Goal: Information Seeking & Learning: Check status

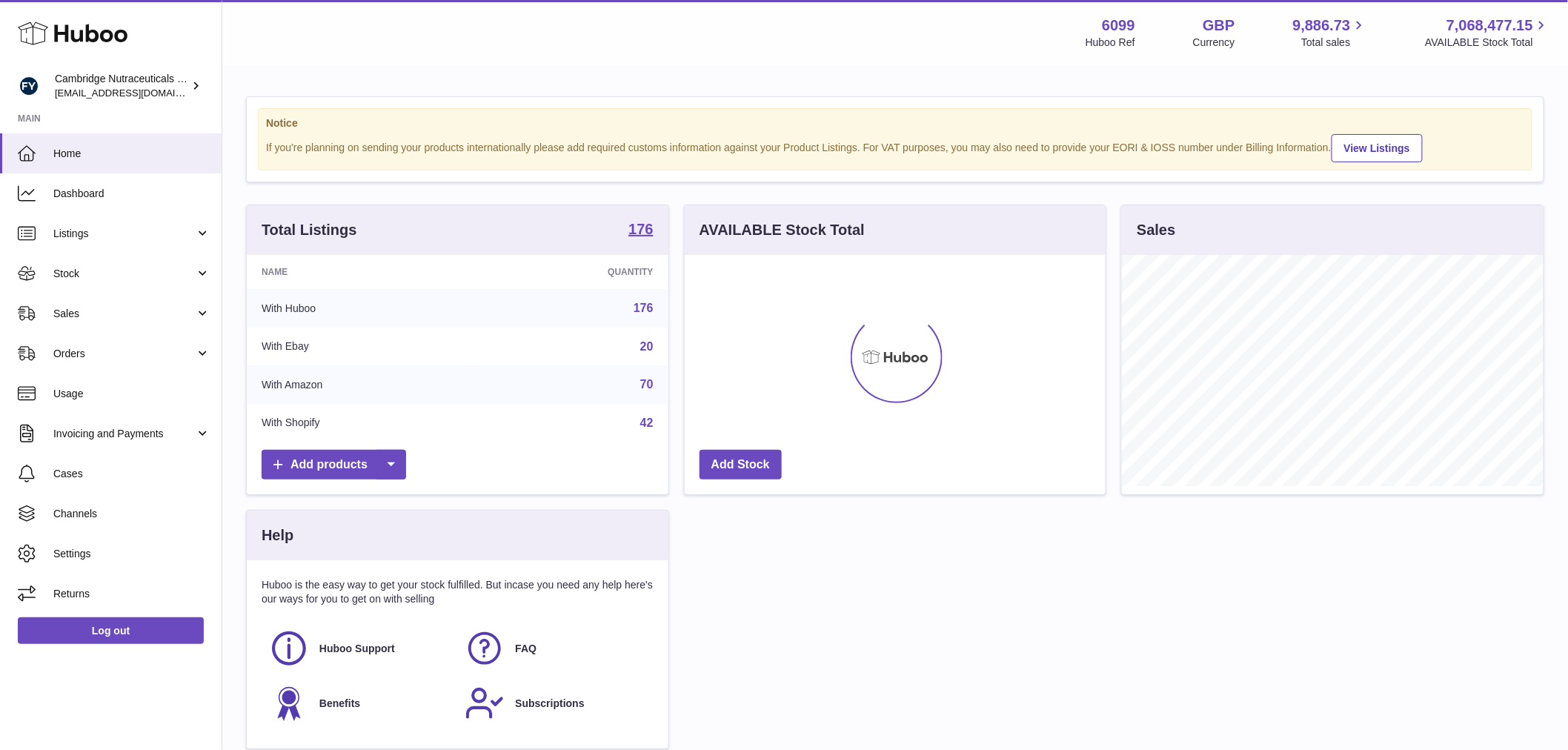
scroll to position [231, 421]
click at [142, 267] on span "Stock" at bounding box center [124, 274] width 141 height 14
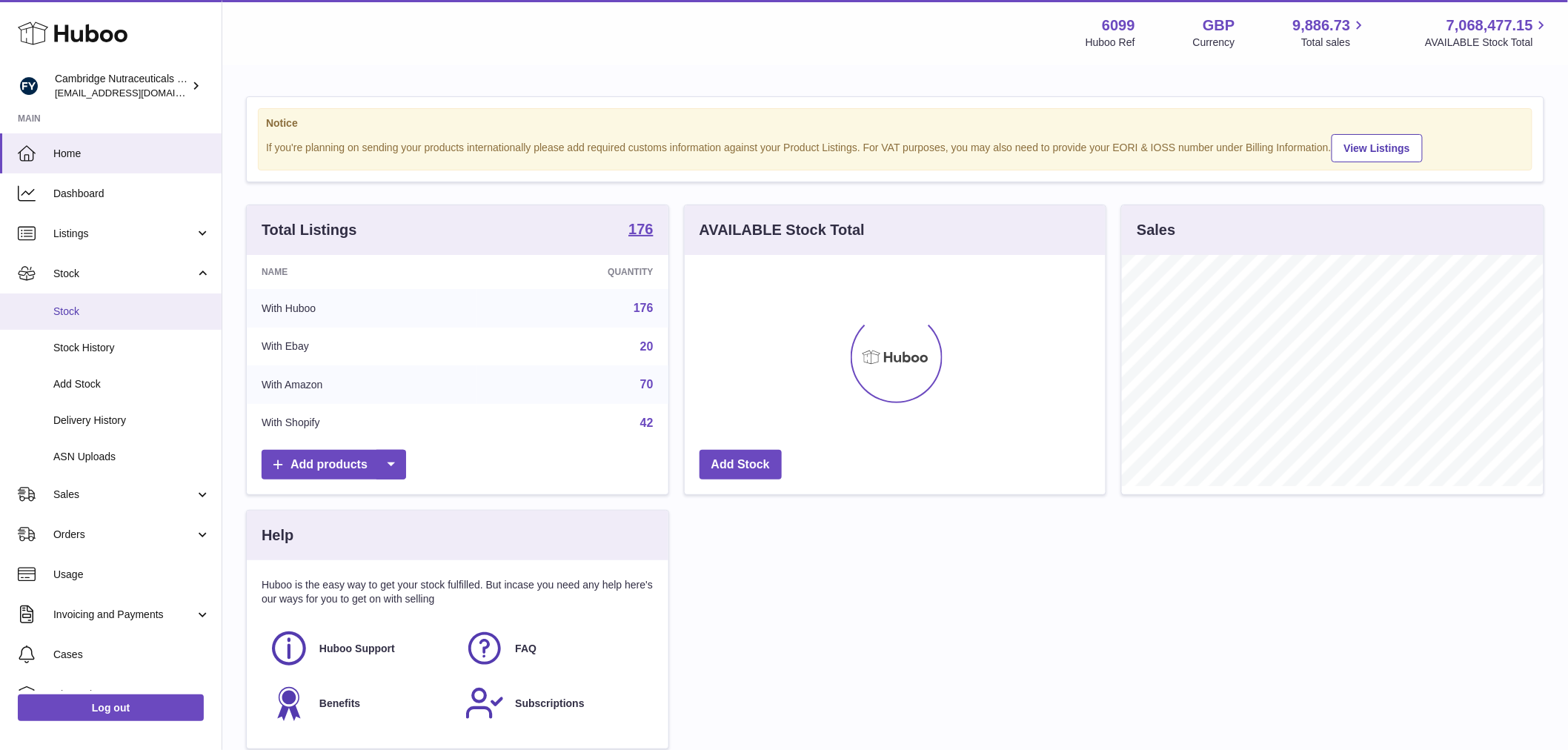
click at [135, 301] on link "Stock" at bounding box center [110, 311] width 222 height 36
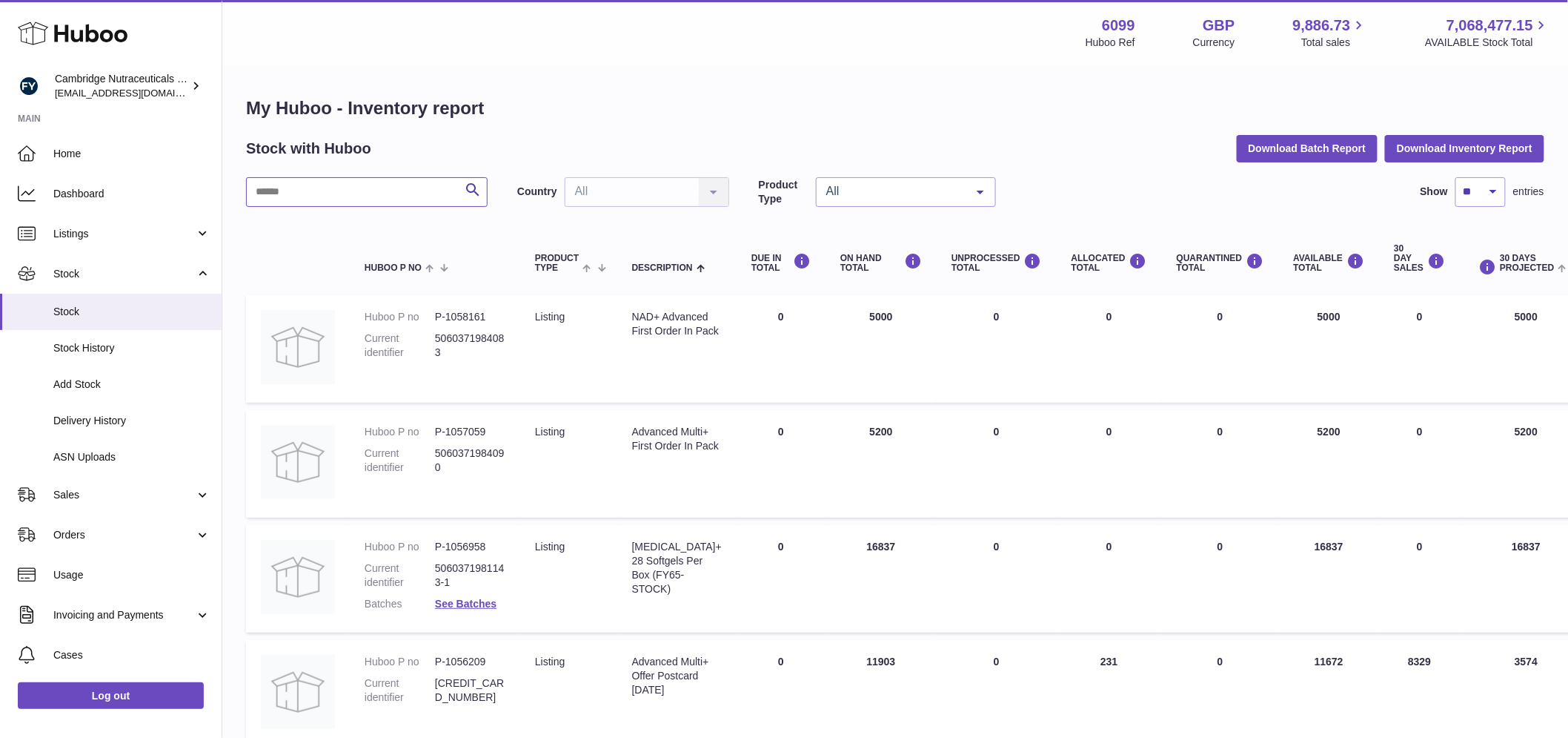
drag, startPoint x: 321, startPoint y: 197, endPoint x: 334, endPoint y: 189, distance: 15.3
click at [321, 197] on input "text" at bounding box center [368, 191] width 242 height 29
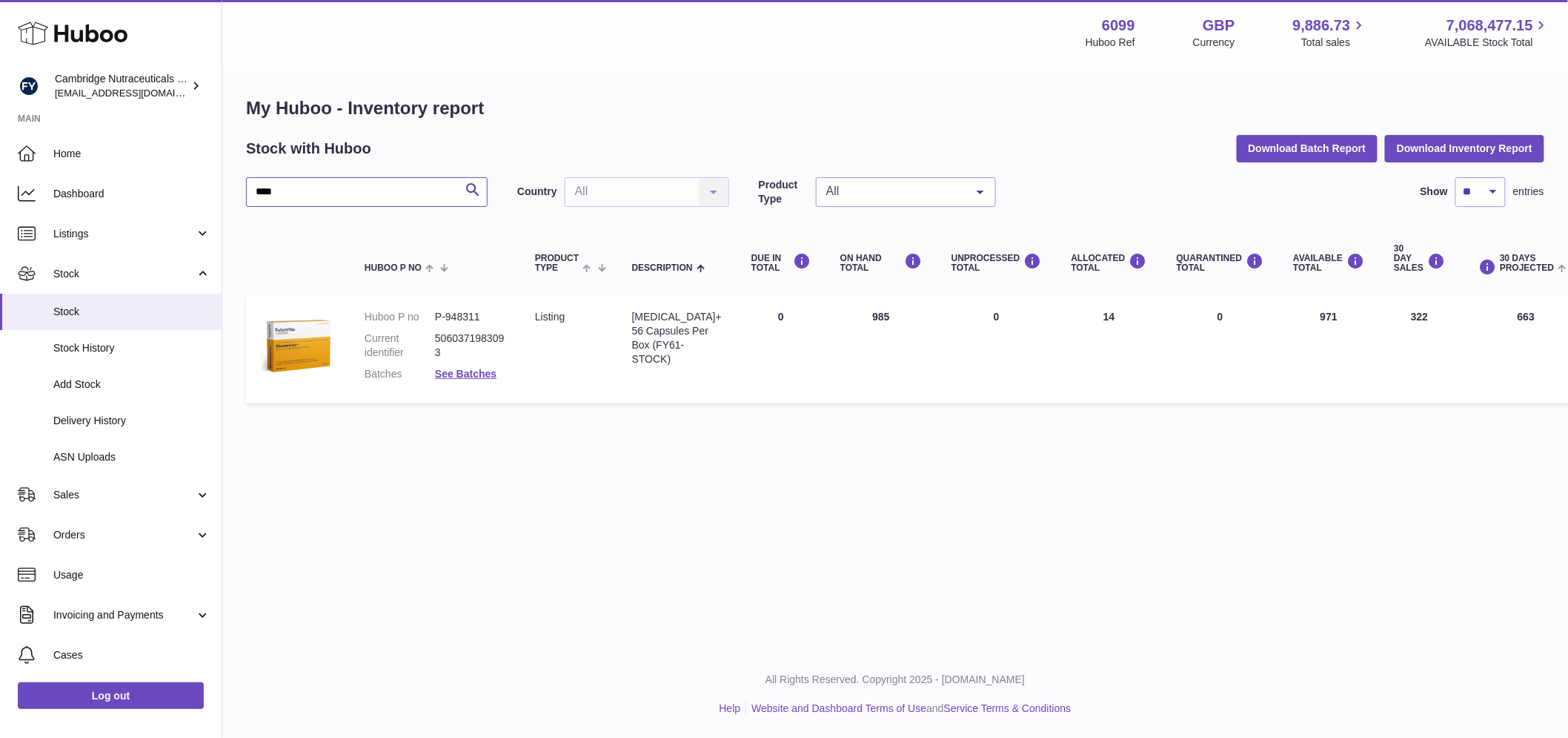
drag, startPoint x: 287, startPoint y: 185, endPoint x: 299, endPoint y: 183, distance: 12.2
click at [287, 186] on input "****" at bounding box center [368, 191] width 242 height 29
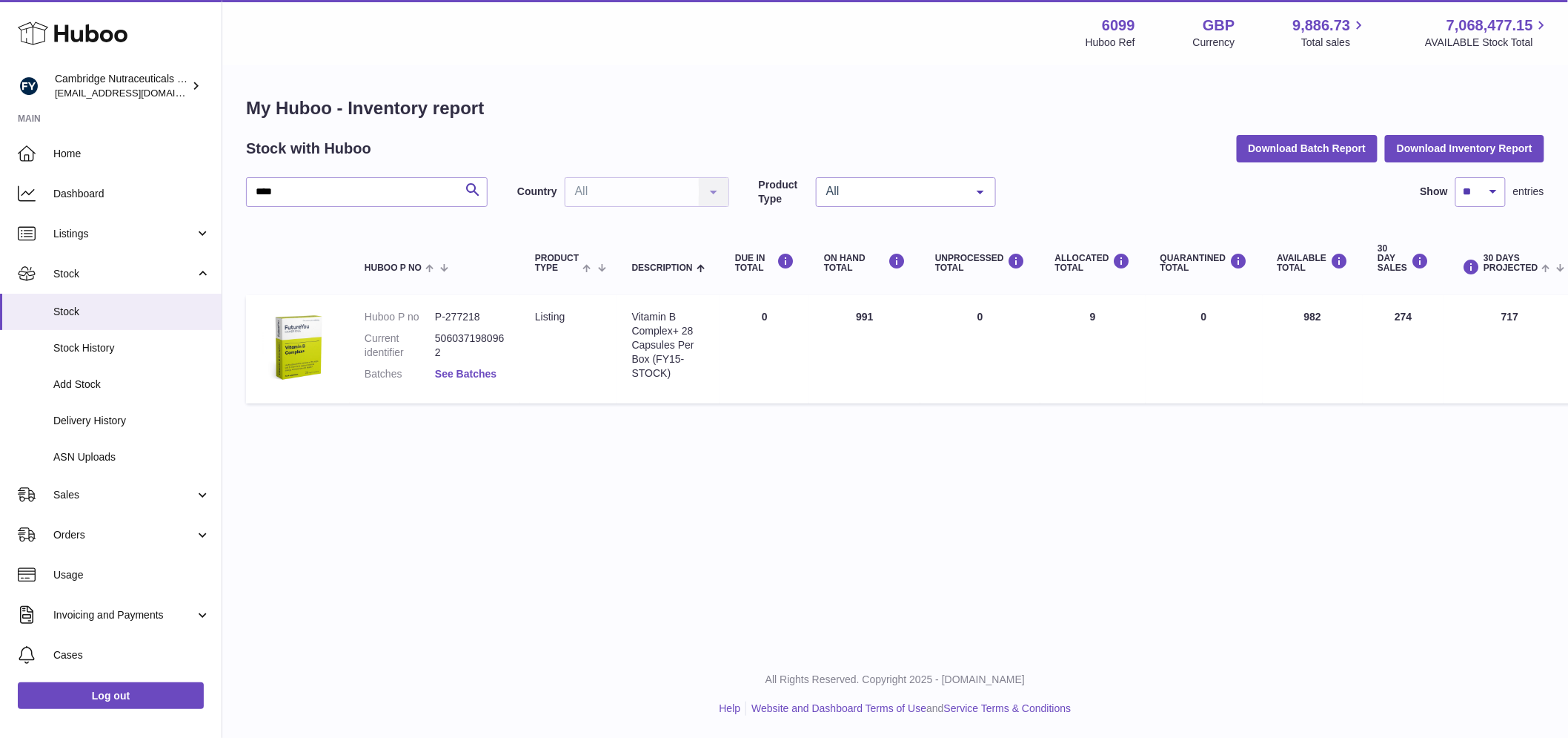
click at [462, 372] on link "See Batches" at bounding box center [465, 373] width 61 height 12
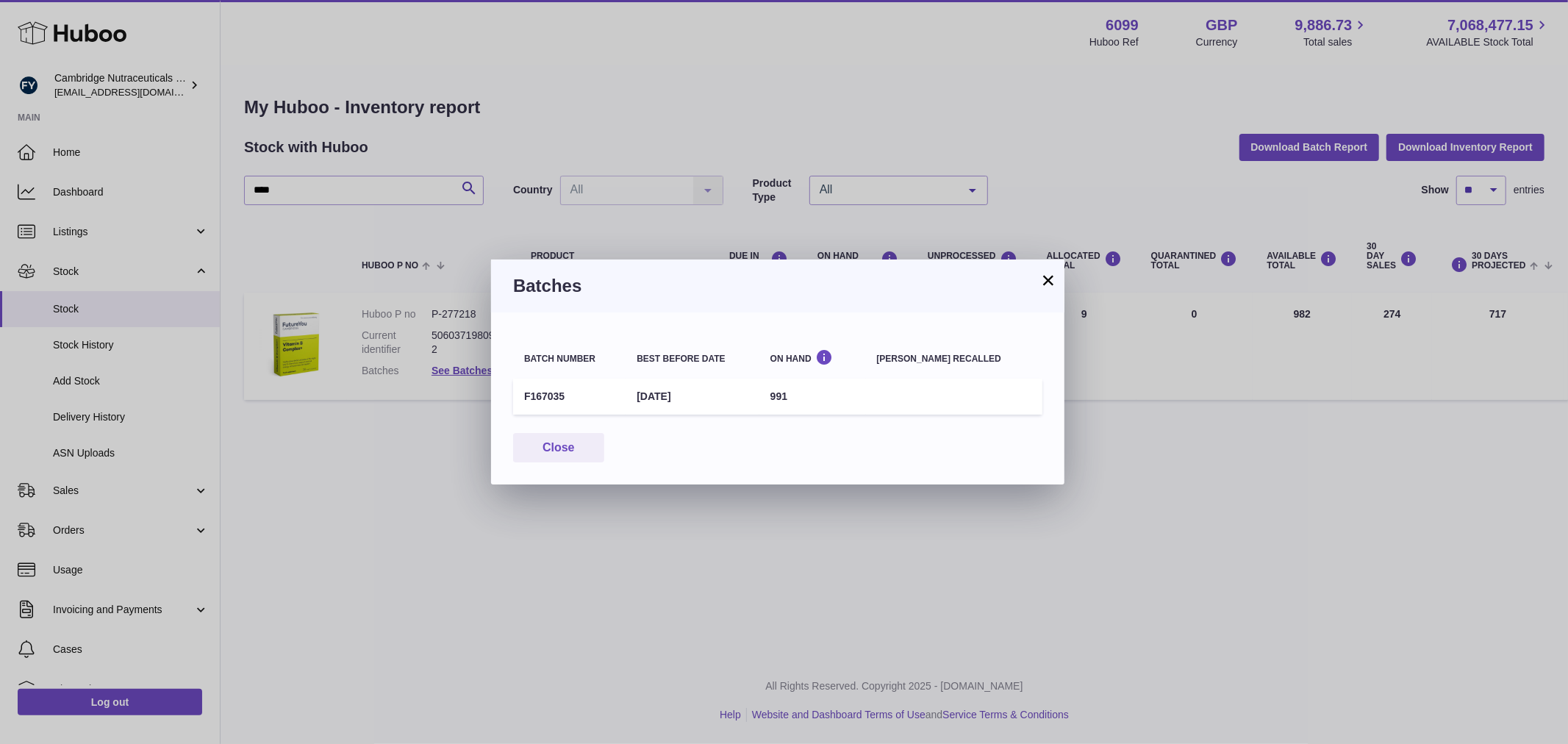
click at [577, 430] on div "Batch number Best before date On Hand Batch recalled F167035 31st Jul 2027 991 …" at bounding box center [777, 398] width 574 height 172
click at [574, 447] on button "Close" at bounding box center [558, 448] width 91 height 30
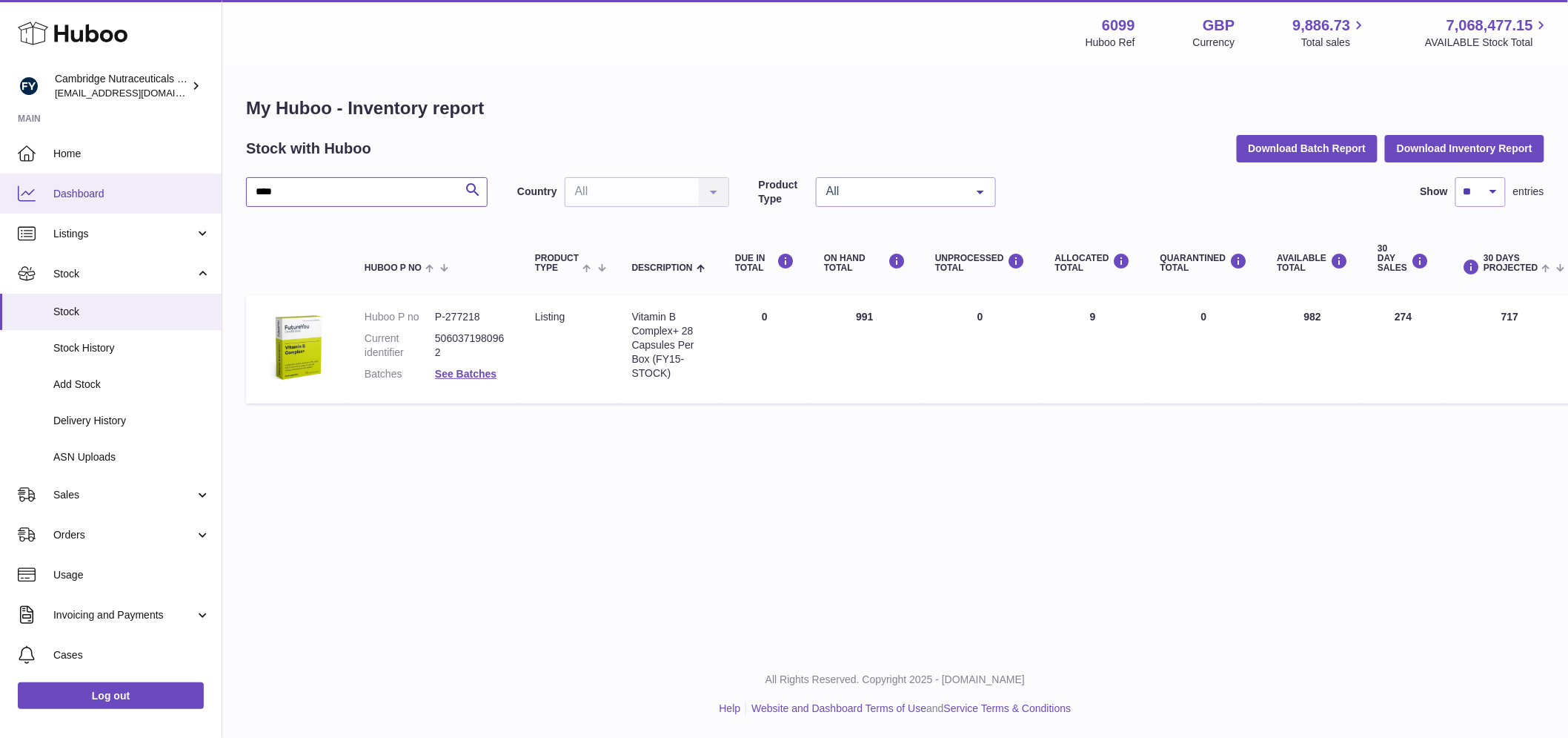
drag, startPoint x: 316, startPoint y: 186, endPoint x: 135, endPoint y: 180, distance: 181.1
click at [133, 180] on div "Huboo Cambridge Nutraceuticals Ltd huboo@camnutra.com Main Home Dashboard Listi…" at bounding box center [784, 369] width 1568 height 738
type input "***"
click at [469, 373] on link "See Batches" at bounding box center [465, 373] width 61 height 12
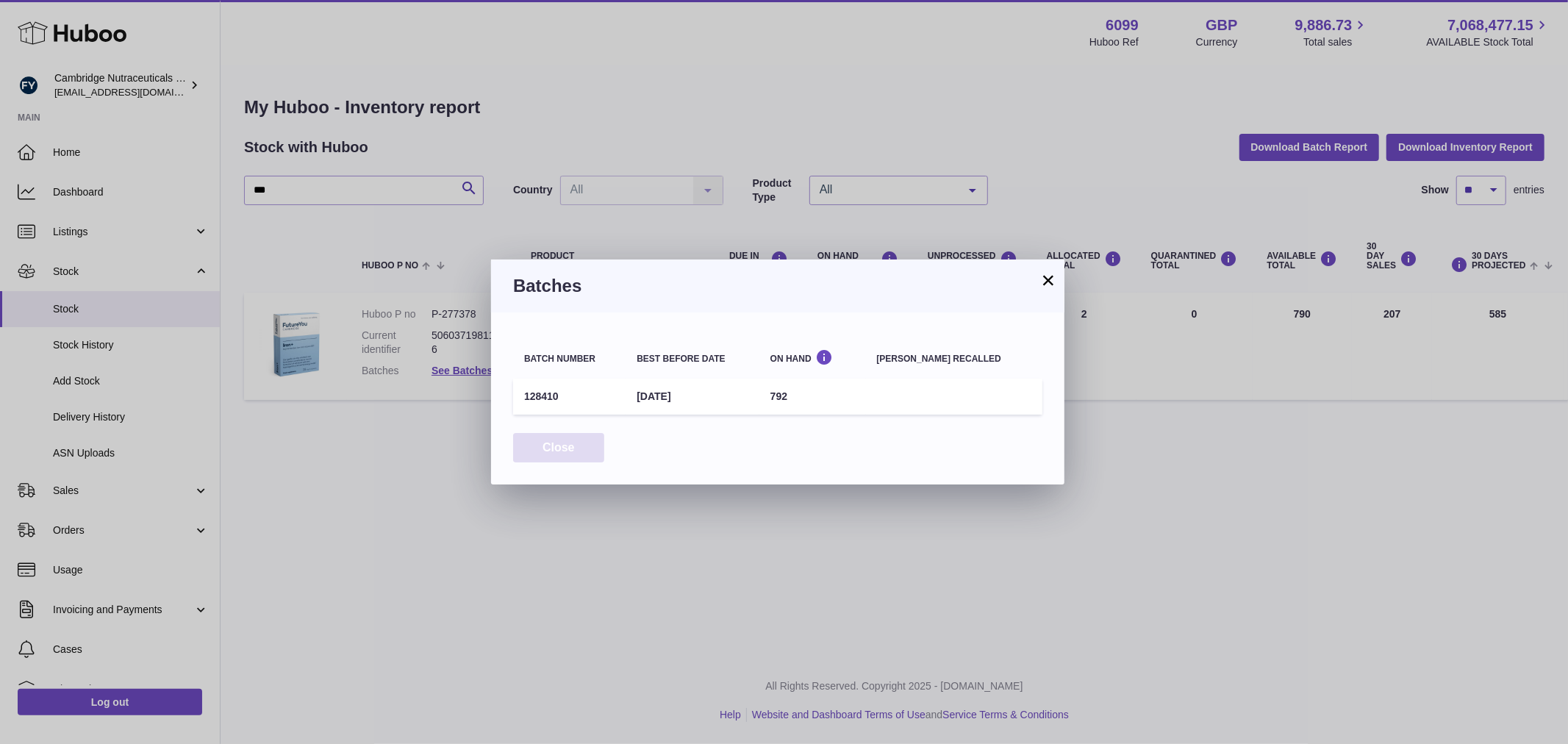
drag, startPoint x: 564, startPoint y: 433, endPoint x: 566, endPoint y: 448, distance: 15.1
click at [566, 442] on button "Close" at bounding box center [558, 448] width 91 height 30
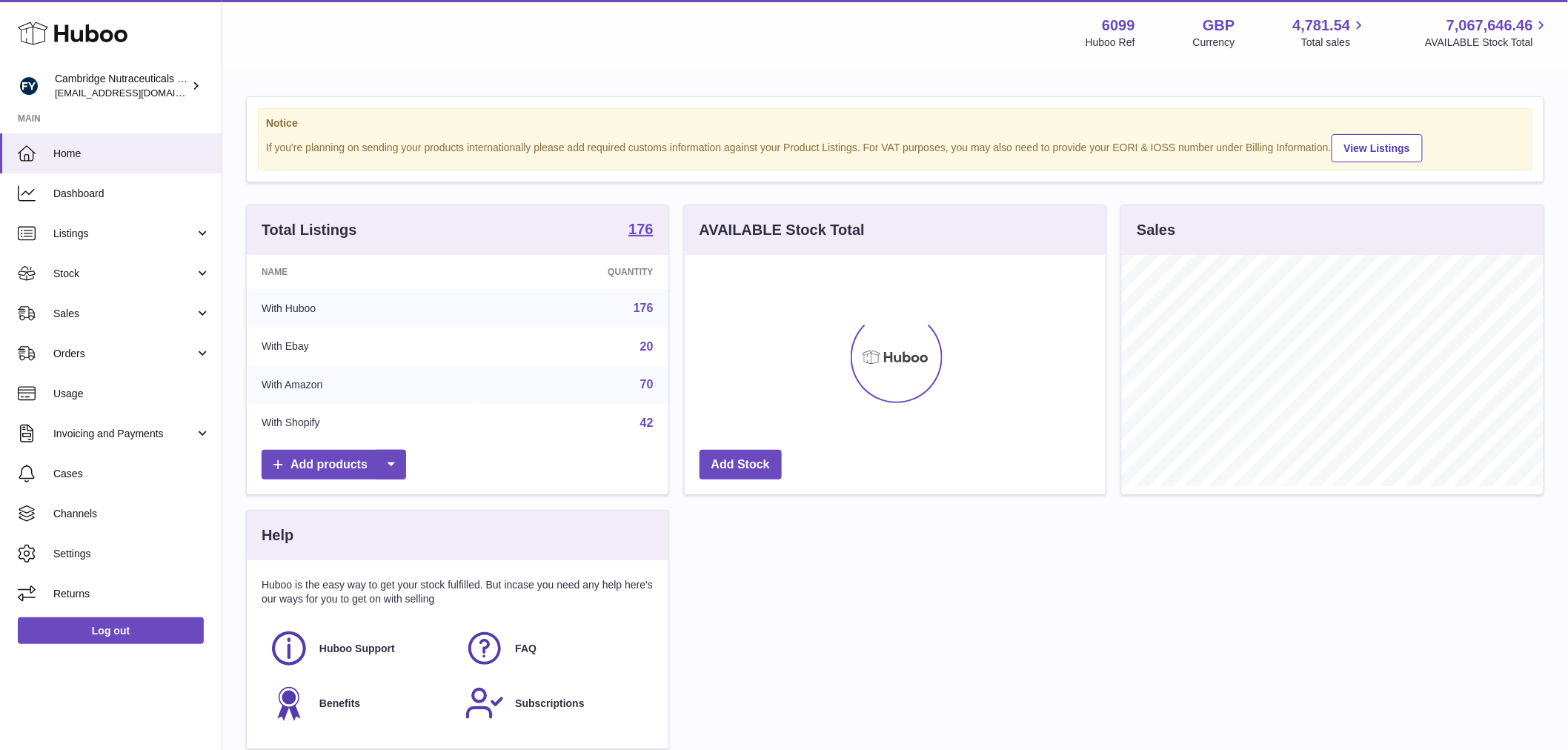
scroll to position [231, 421]
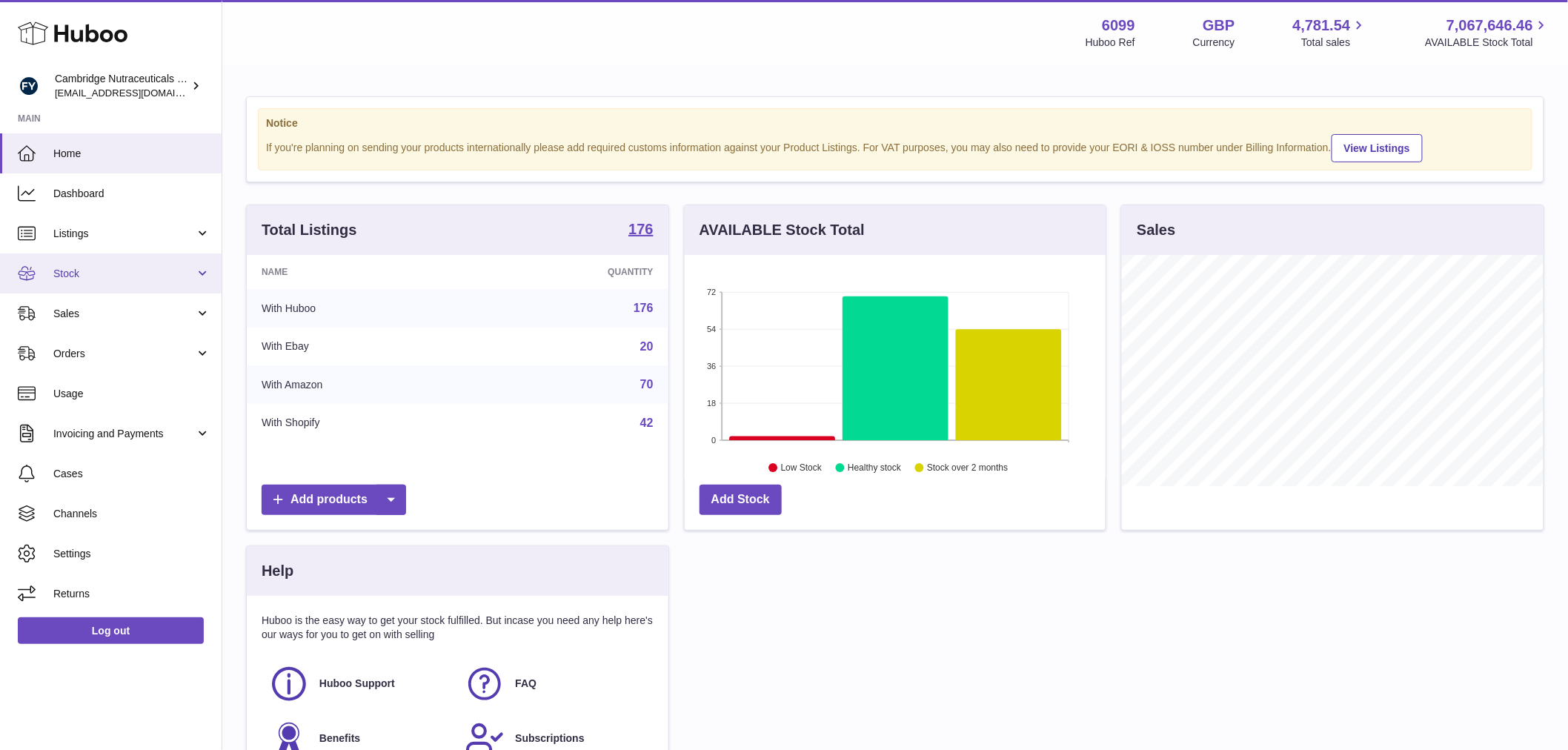
click at [123, 262] on link "Stock" at bounding box center [110, 273] width 222 height 40
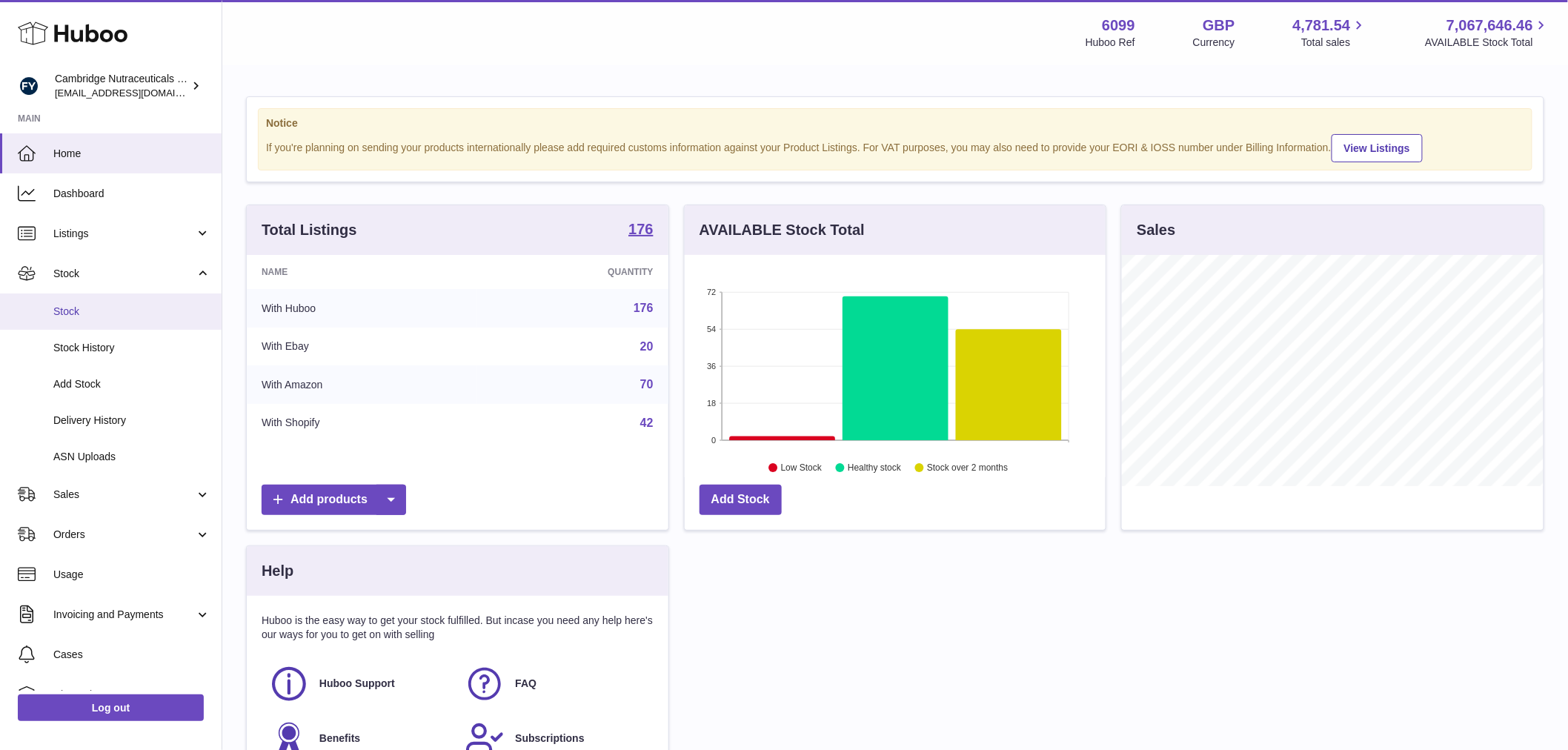
click at [82, 319] on link "Stock" at bounding box center [110, 311] width 222 height 36
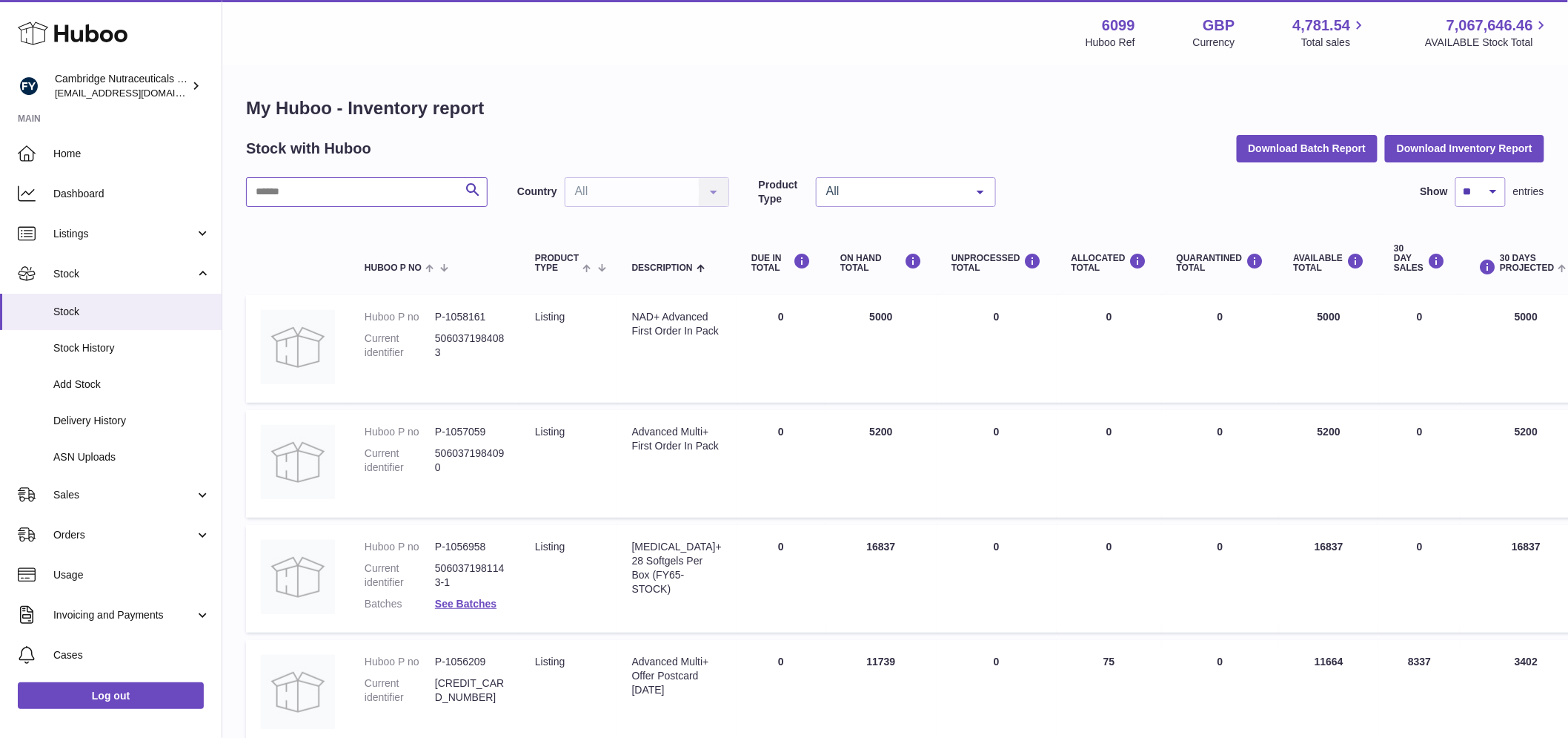
drag, startPoint x: 351, startPoint y: 197, endPoint x: 358, endPoint y: 195, distance: 7.3
click at [352, 196] on input "text" at bounding box center [368, 191] width 242 height 29
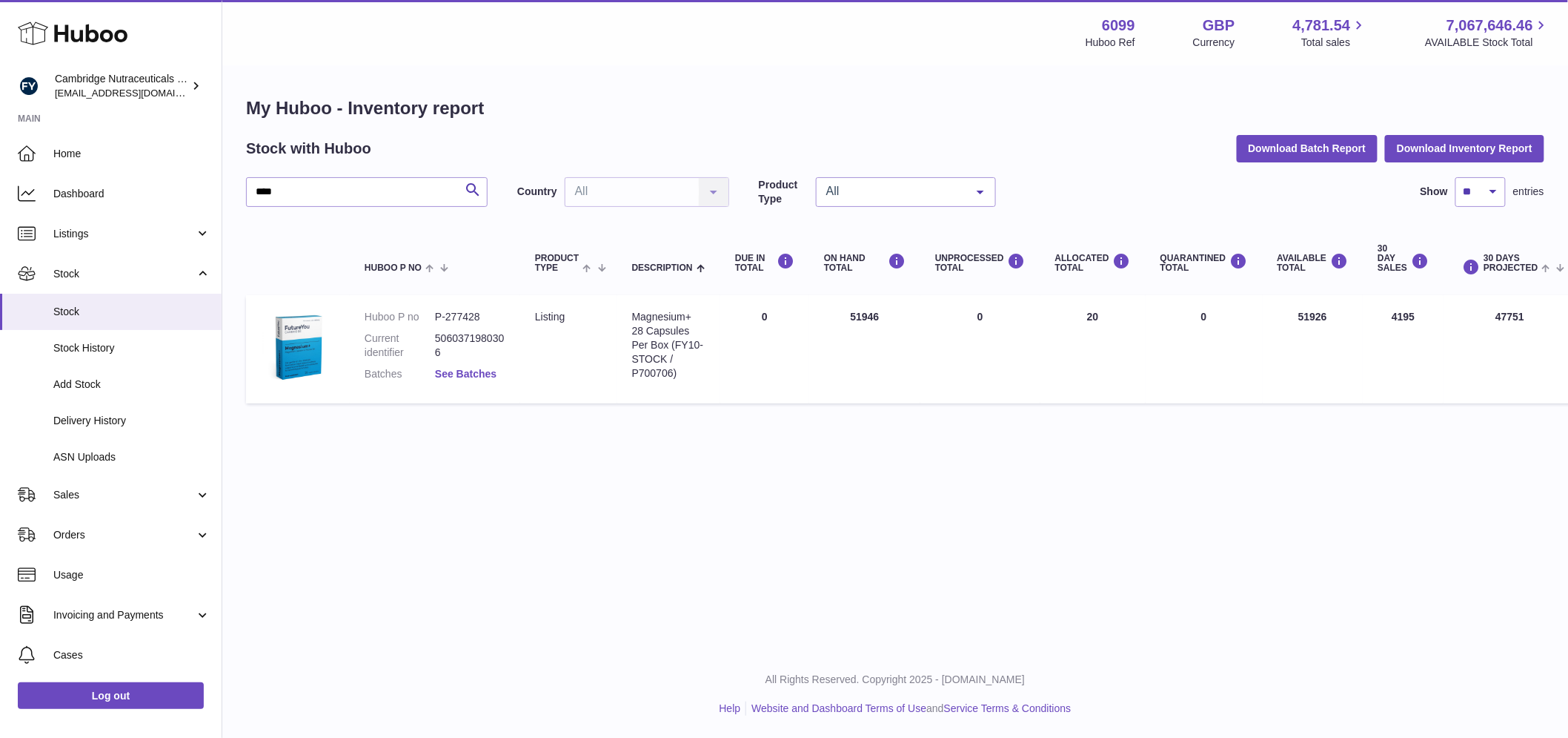
click at [456, 370] on link "See Batches" at bounding box center [465, 373] width 61 height 12
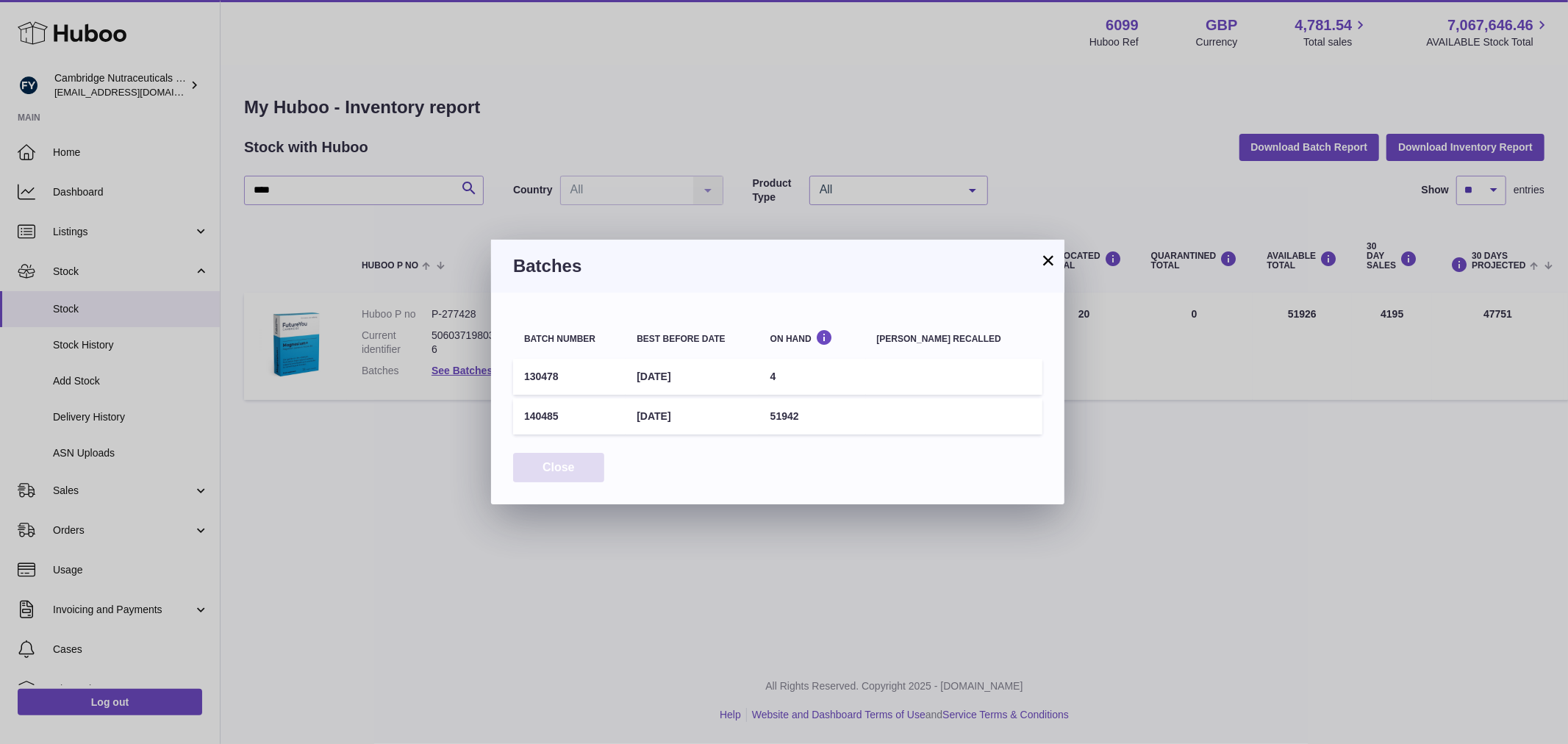
drag, startPoint x: 565, startPoint y: 460, endPoint x: 552, endPoint y: 450, distance: 16.4
click at [563, 459] on button "Close" at bounding box center [558, 468] width 91 height 30
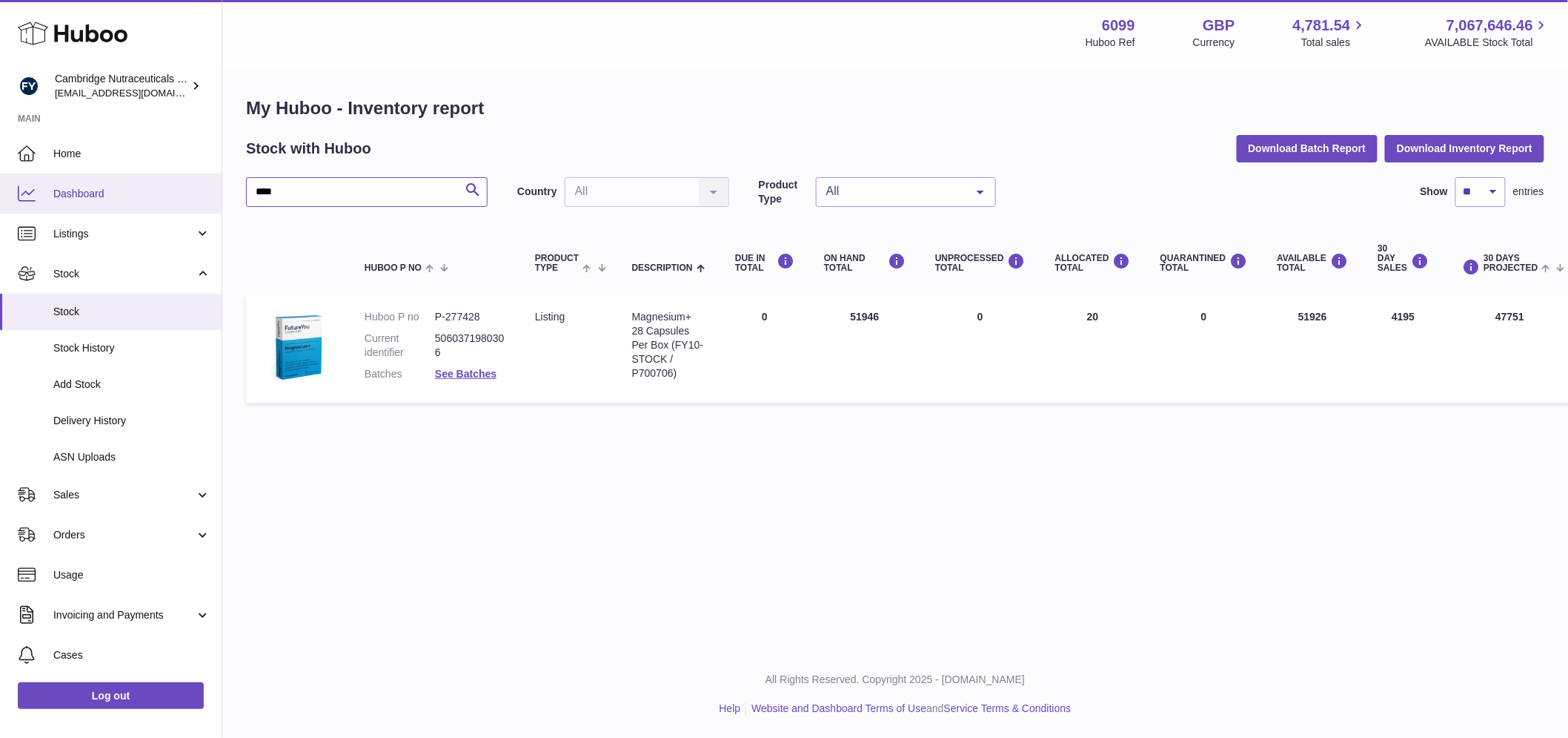
drag, startPoint x: 297, startPoint y: 193, endPoint x: 180, endPoint y: 184, distance: 117.3
click at [180, 184] on div "Huboo Cambridge Nutraceuticals Ltd huboo@camnutra.com Main Home Dashboard Listi…" at bounding box center [784, 369] width 1568 height 738
paste input "******"
click at [479, 372] on link "See Batches" at bounding box center [465, 373] width 61 height 12
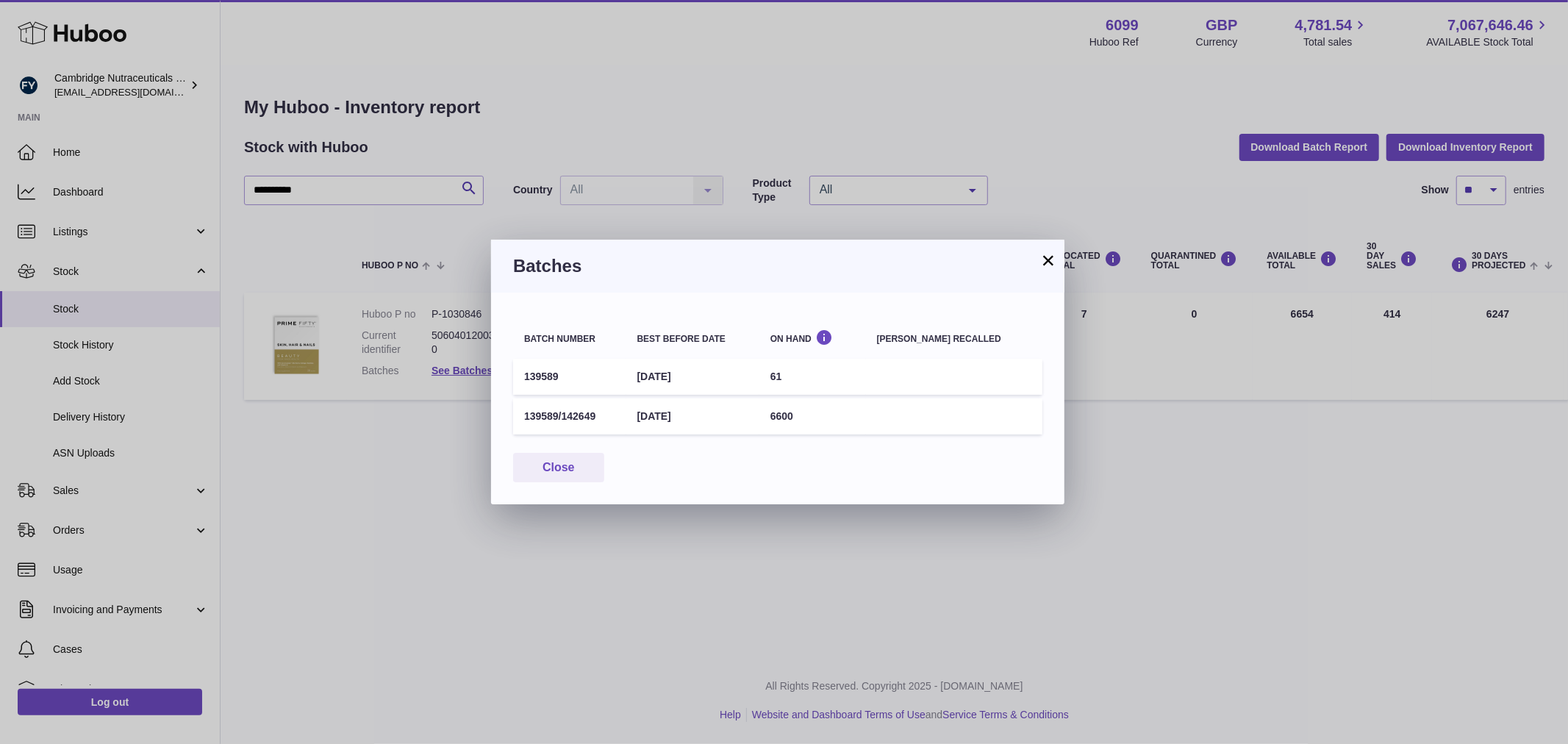
drag, startPoint x: 603, startPoint y: 411, endPoint x: 436, endPoint y: 411, distance: 167.0
click at [501, 410] on div "Batch number Best before date On Hand Batch recalled 139589 31st Mar 2028 61 13…" at bounding box center [777, 398] width 574 height 212
drag, startPoint x: 582, startPoint y: 439, endPoint x: 598, endPoint y: 423, distance: 22.6
click at [584, 438] on div "Batch number Best before date On Hand Batch recalled 139589 31st Mar 2028 61 13…" at bounding box center [777, 398] width 574 height 212
drag, startPoint x: 600, startPoint y: 414, endPoint x: 525, endPoint y: 416, distance: 75.0
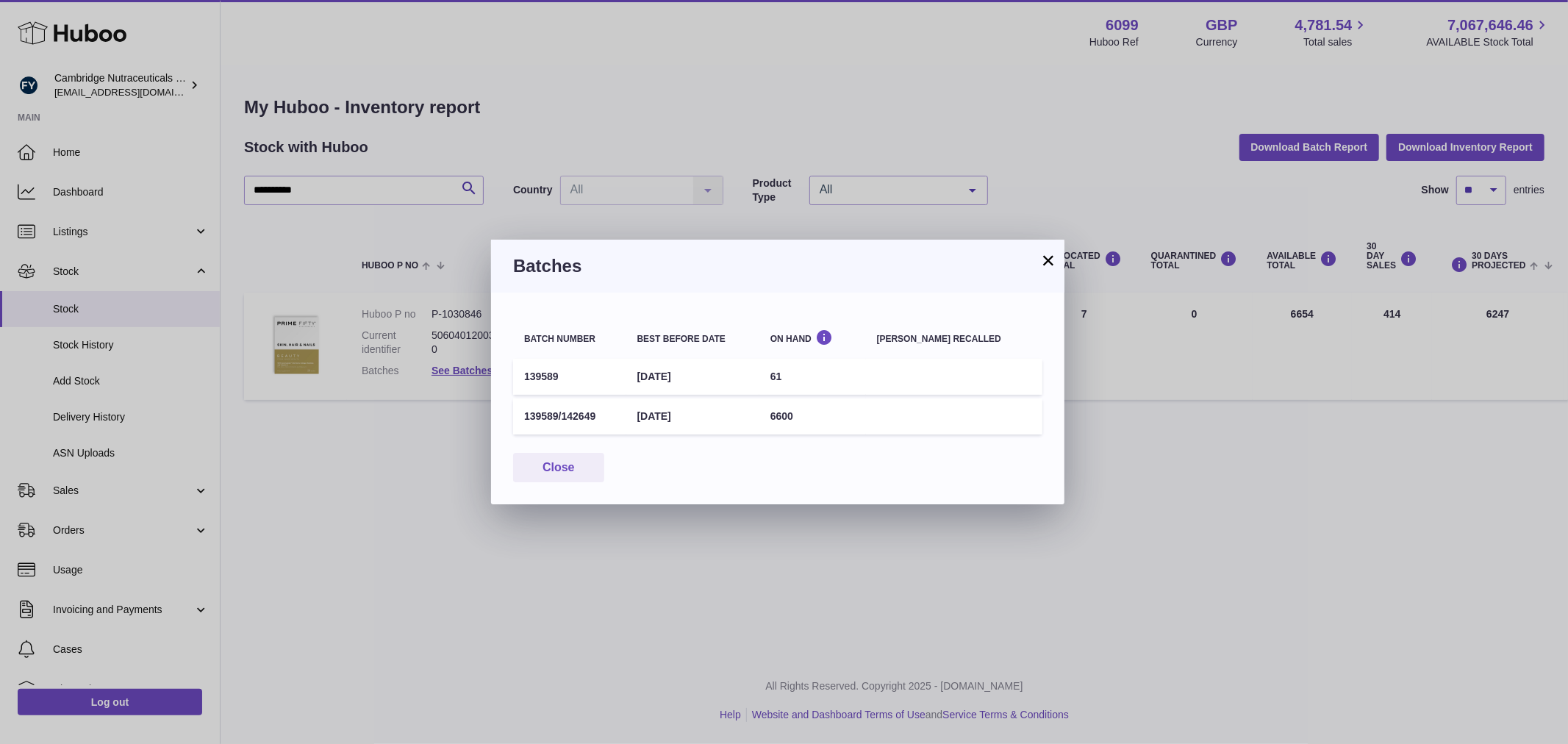
click at [525, 416] on td "139589/142649" at bounding box center [569, 416] width 113 height 36
copy td "139589/142649"
drag, startPoint x: 554, startPoint y: 443, endPoint x: 548, endPoint y: 451, distance: 10.0
click at [554, 443] on div "Batch number Best before date On Hand Batch recalled 139589 31st Mar 2028 61 13…" at bounding box center [777, 398] width 574 height 212
click at [548, 453] on button "Close" at bounding box center [558, 468] width 91 height 30
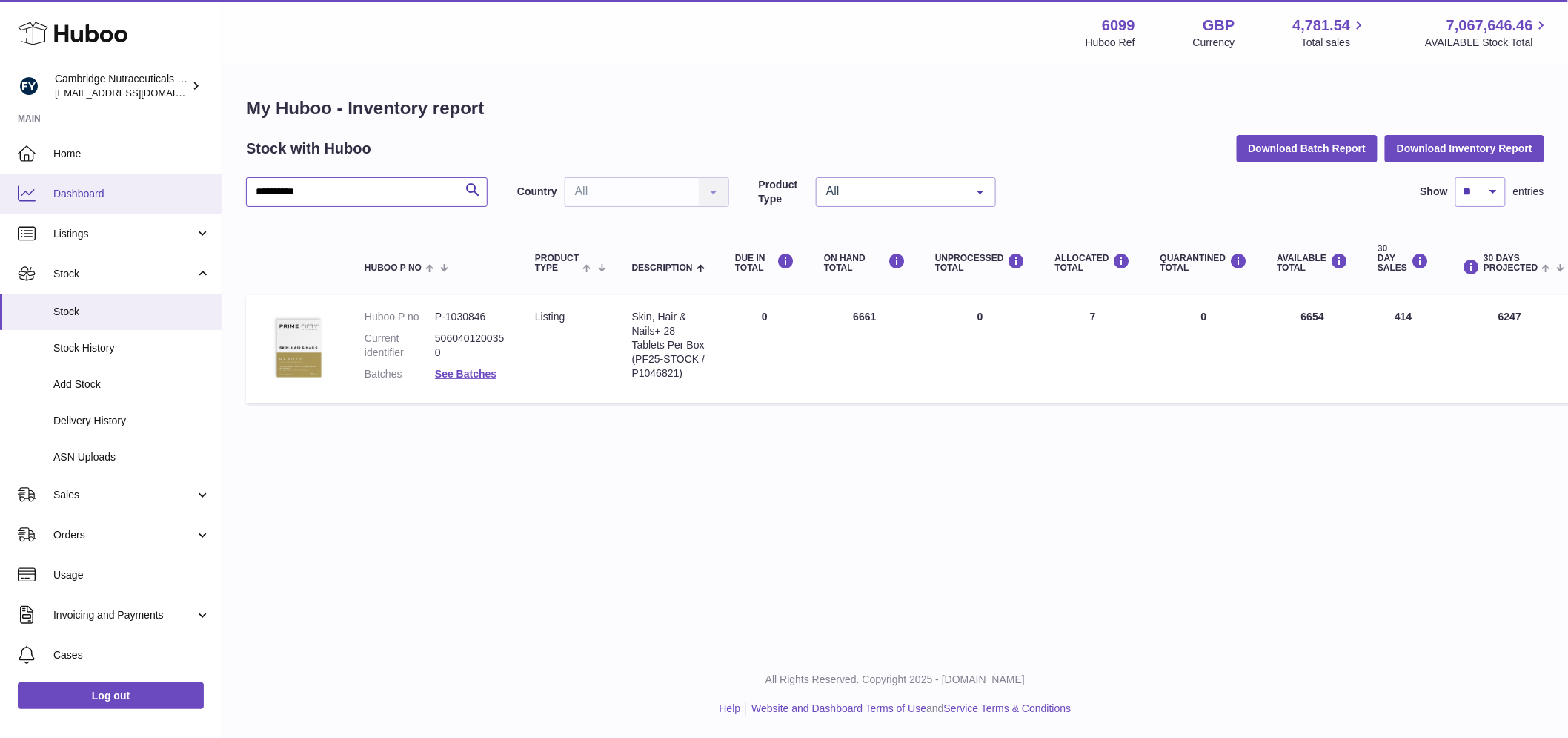
drag, startPoint x: 345, startPoint y: 202, endPoint x: 213, endPoint y: 203, distance: 132.0
click at [213, 203] on div "**********" at bounding box center [784, 369] width 1568 height 738
paste input "****"
click at [459, 378] on link "See Batches" at bounding box center [465, 373] width 61 height 12
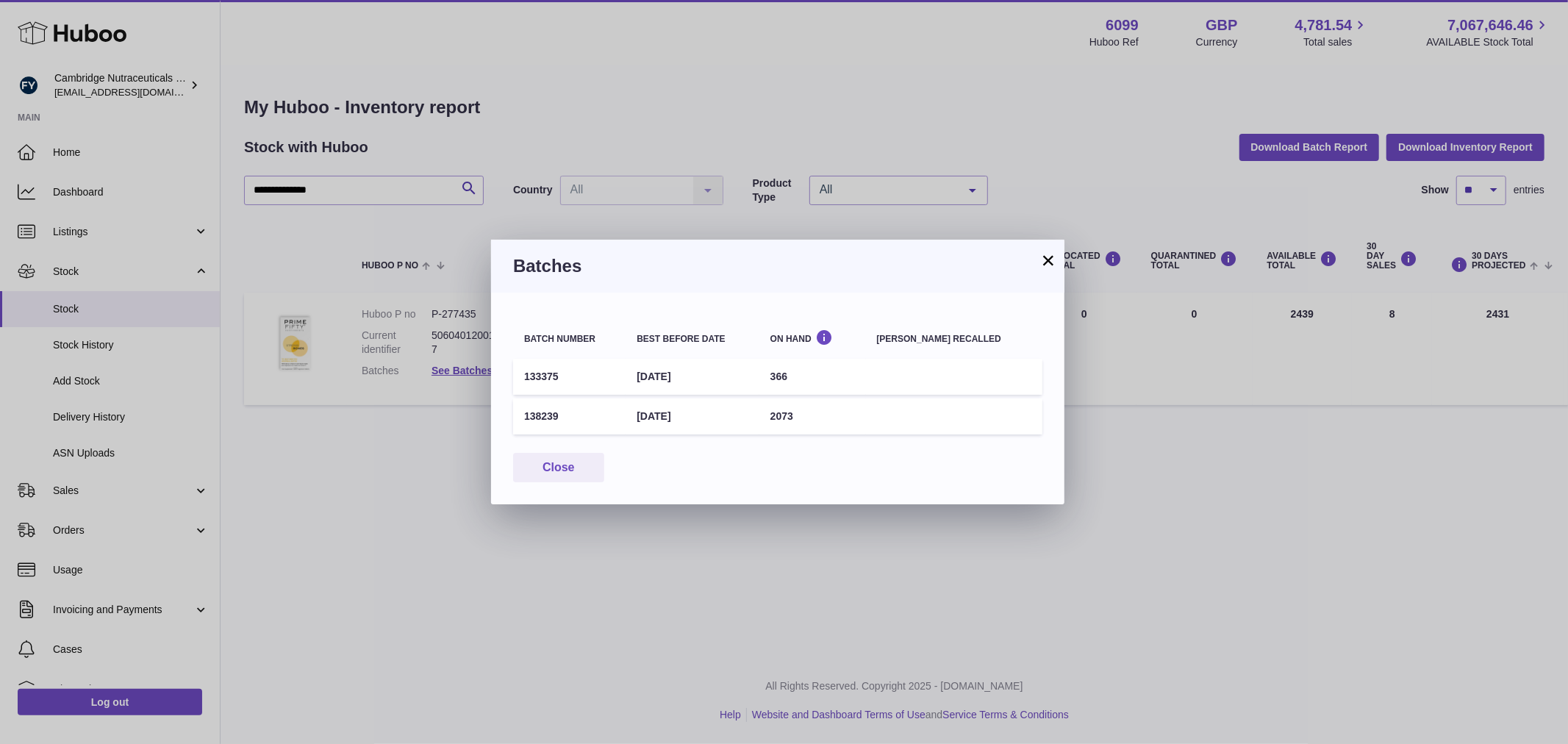
click at [540, 409] on td "138239" at bounding box center [568, 416] width 112 height 36
click at [570, 473] on button "Close" at bounding box center [558, 468] width 91 height 30
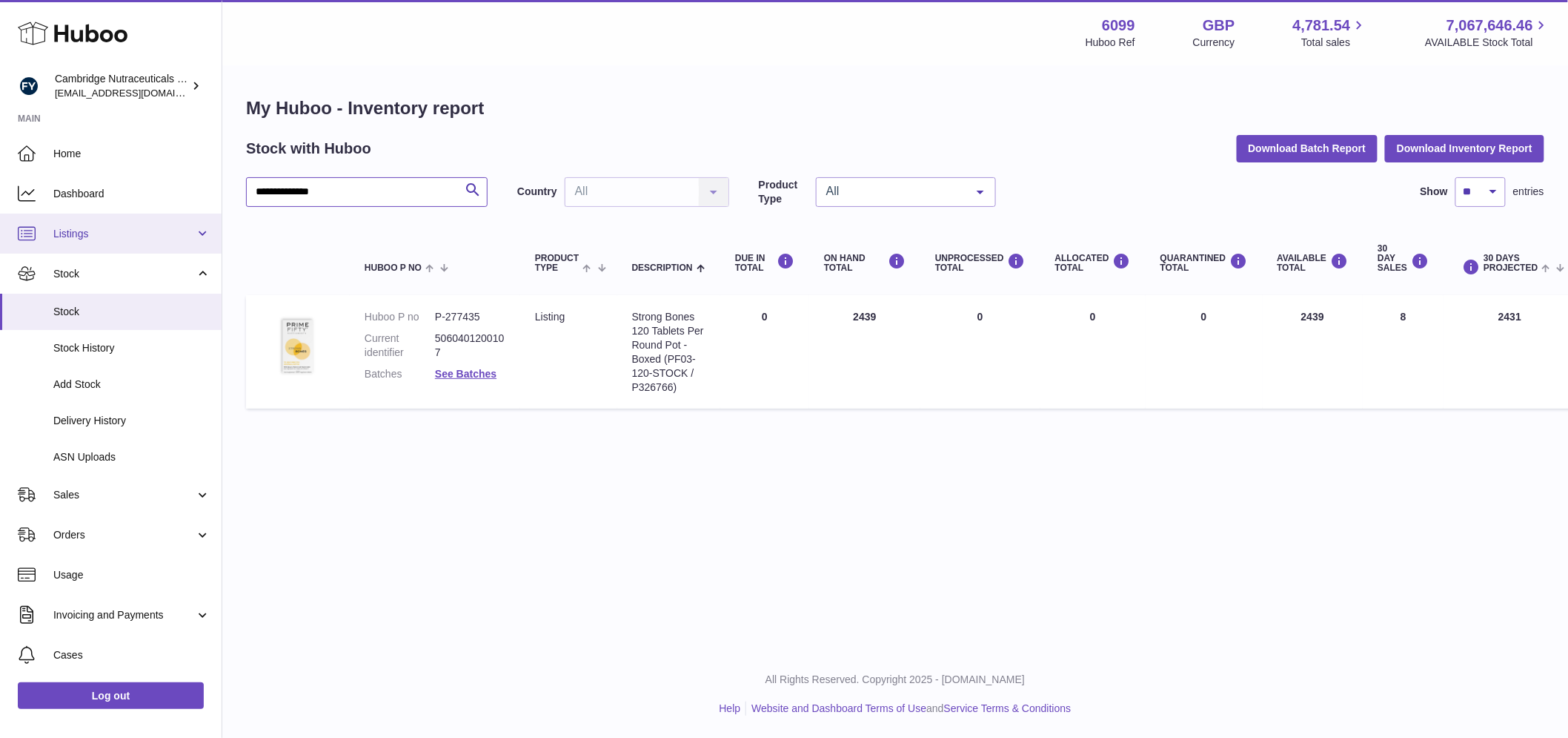
drag, startPoint x: 371, startPoint y: 201, endPoint x: 93, endPoint y: 224, distance: 278.9
click at [97, 224] on div "**********" at bounding box center [784, 369] width 1568 height 738
click at [461, 372] on link "See Batches" at bounding box center [465, 373] width 61 height 12
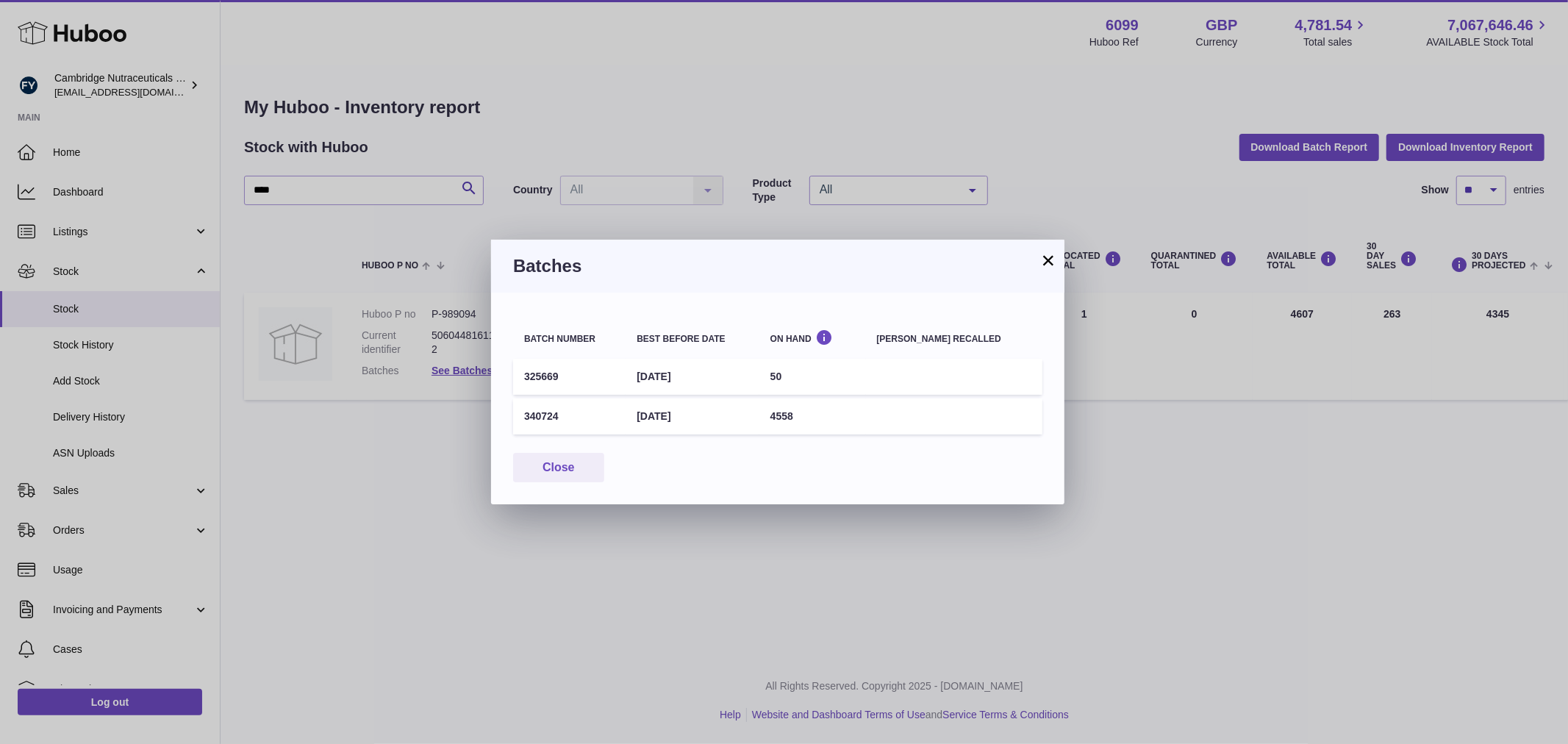
click at [544, 414] on td "340724" at bounding box center [568, 416] width 112 height 36
copy td "340724"
drag, startPoint x: 576, startPoint y: 471, endPoint x: 550, endPoint y: 425, distance: 52.8
click at [576, 471] on button "Close" at bounding box center [558, 468] width 91 height 30
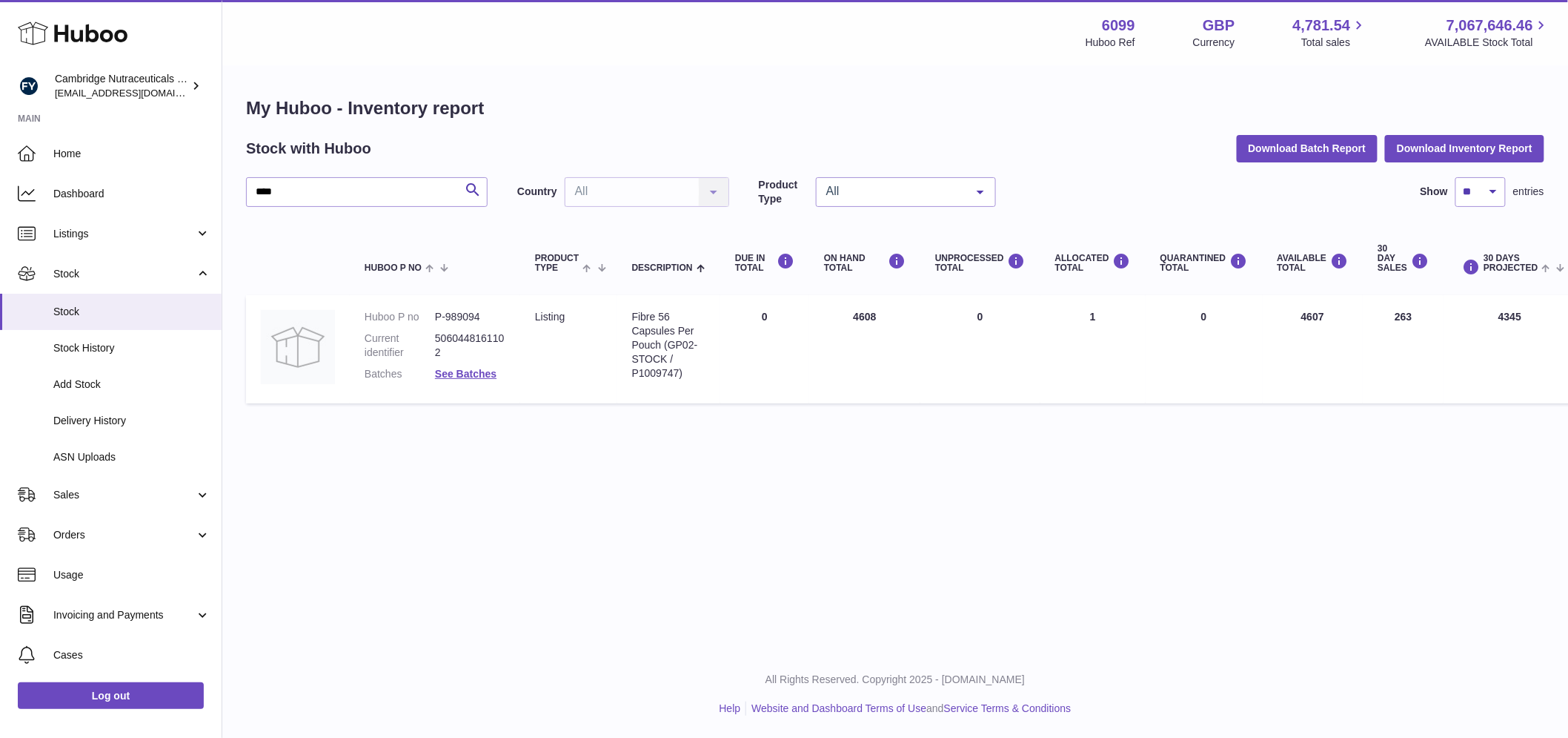
click at [467, 310] on dd "P-989094" at bounding box center [470, 317] width 70 height 14
copy dd "989094"
click at [336, 194] on input "****" at bounding box center [368, 191] width 242 height 29
drag, startPoint x: 321, startPoint y: 193, endPoint x: 156, endPoint y: 210, distance: 165.9
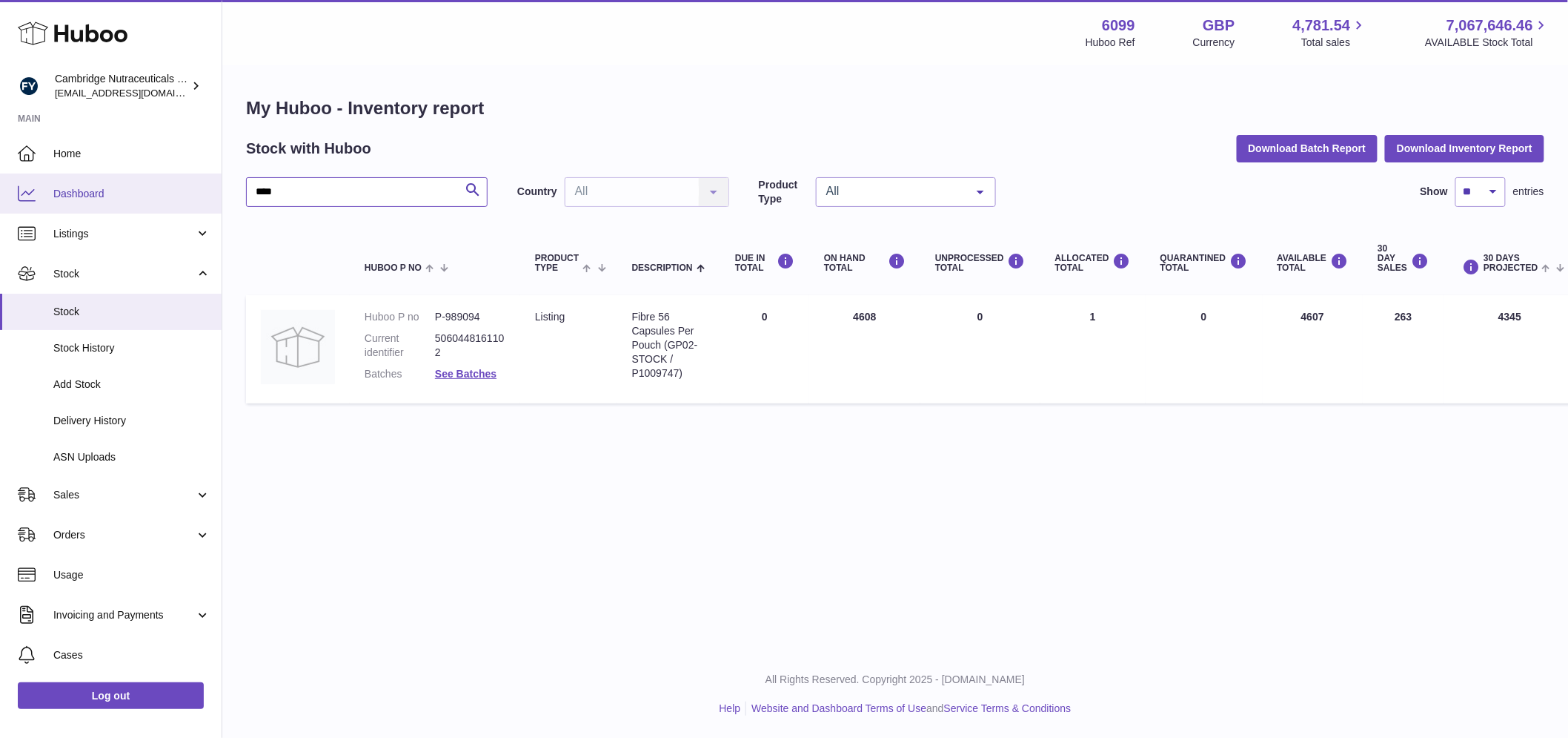
click at [156, 210] on div "Huboo Cambridge Nutraceuticals Ltd huboo@camnutra.com Main Home Dashboard Listi…" at bounding box center [784, 369] width 1568 height 738
paste input "**********"
click at [485, 373] on link "See Batches" at bounding box center [465, 373] width 61 height 12
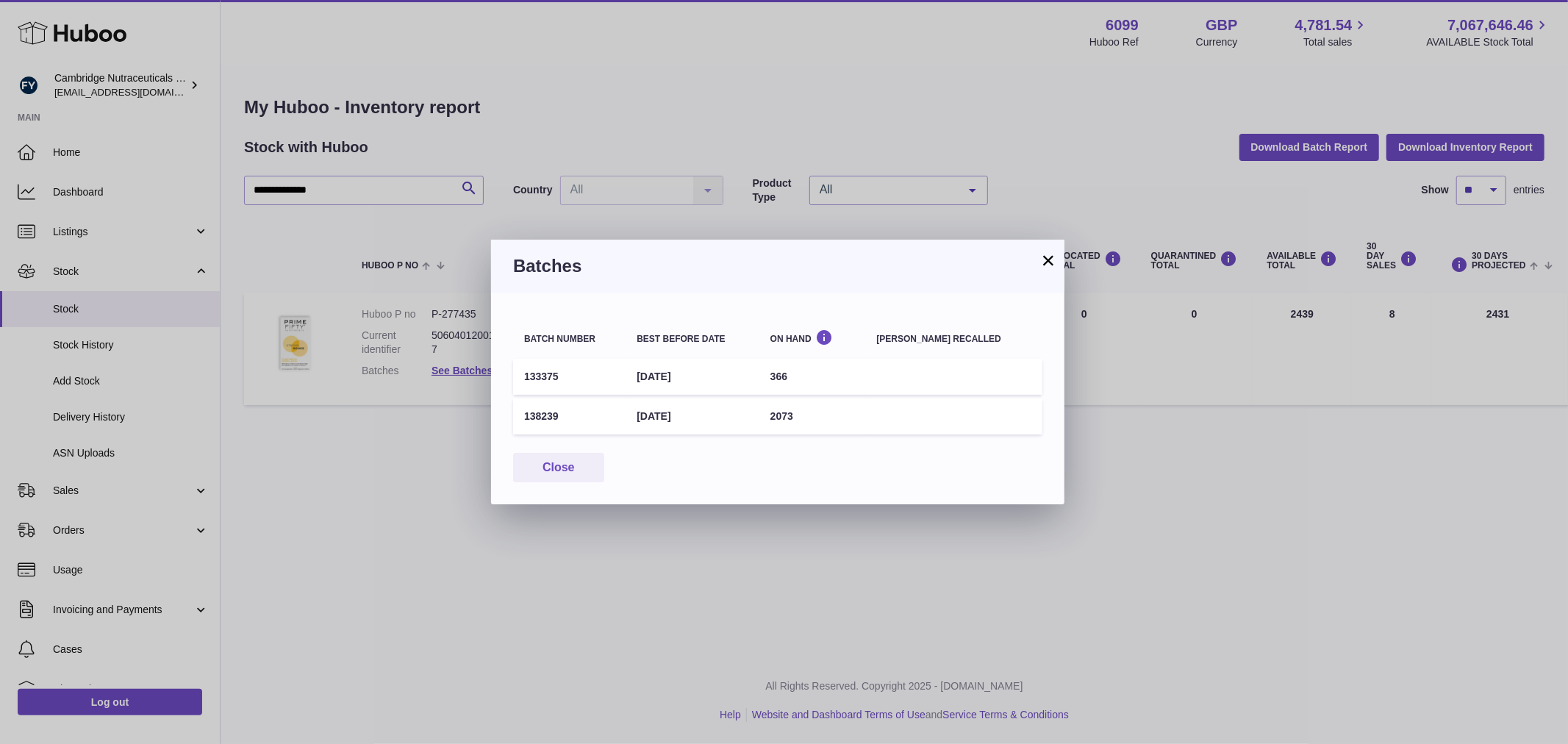
click at [540, 376] on td "133375" at bounding box center [568, 376] width 112 height 36
copy td "133375"
drag, startPoint x: 570, startPoint y: 461, endPoint x: 535, endPoint y: 372, distance: 95.6
click at [570, 461] on button "Close" at bounding box center [558, 468] width 91 height 30
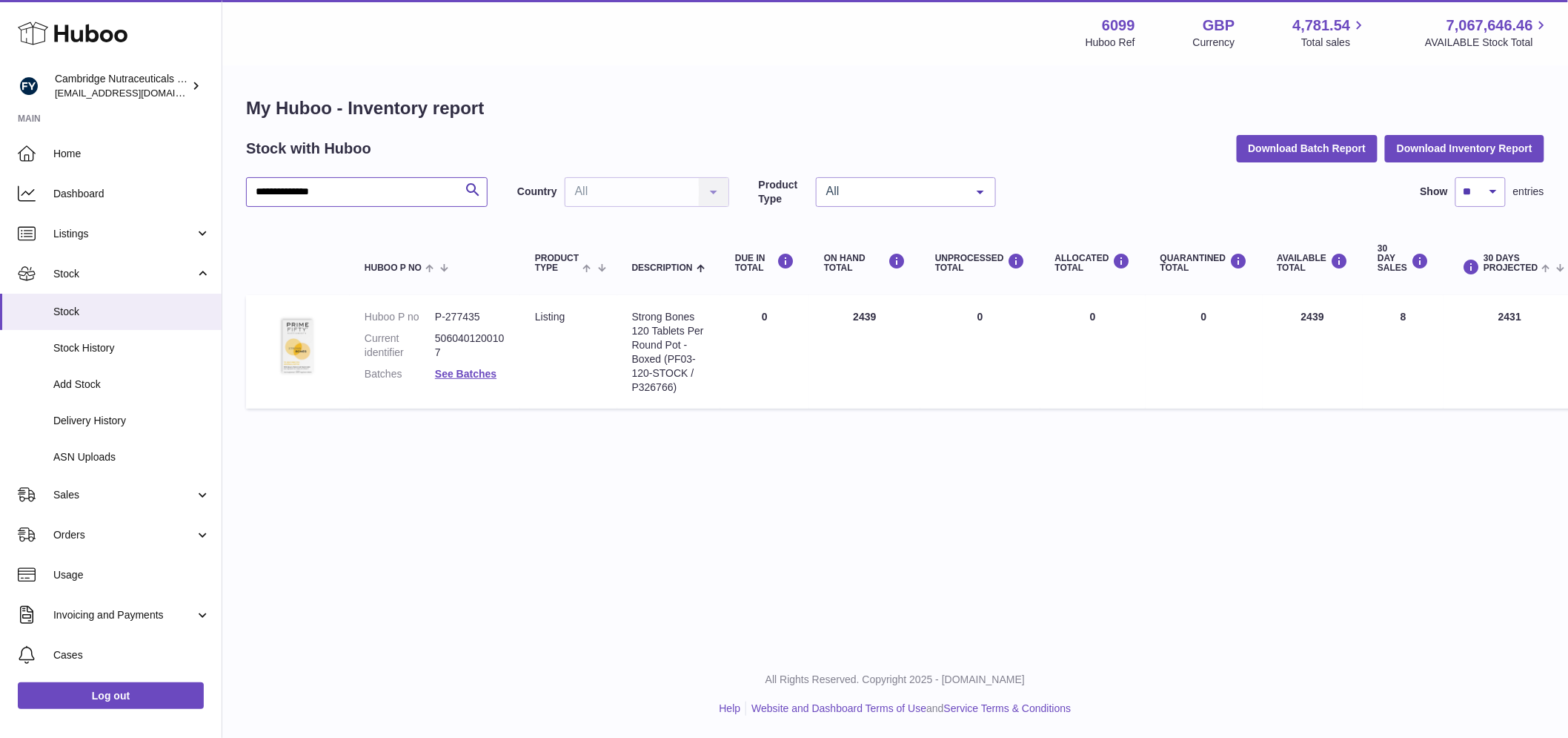
drag, startPoint x: 378, startPoint y: 199, endPoint x: 274, endPoint y: 194, distance: 104.1
click at [274, 194] on input "**********" at bounding box center [368, 191] width 242 height 29
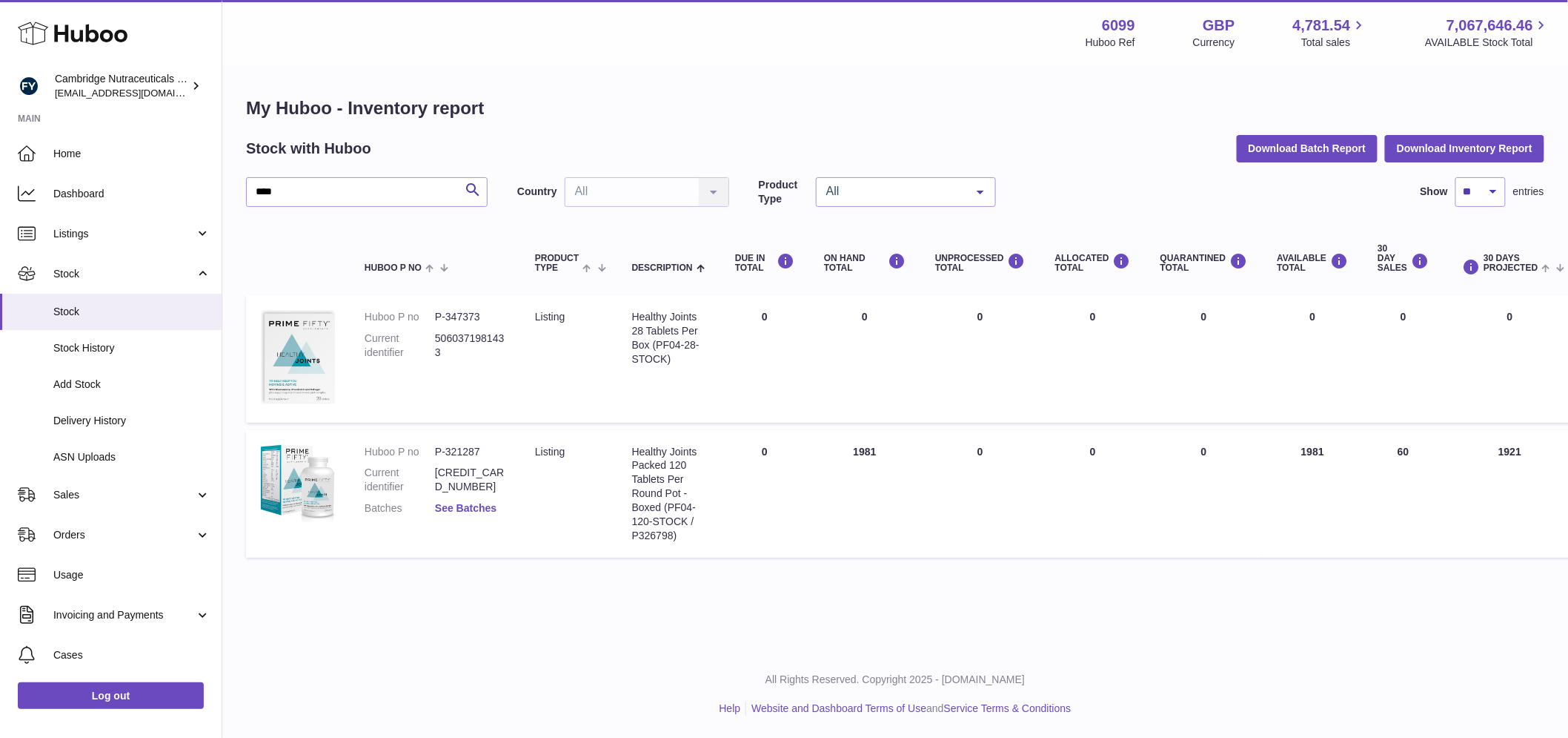
click at [467, 505] on link "See Batches" at bounding box center [465, 507] width 61 height 12
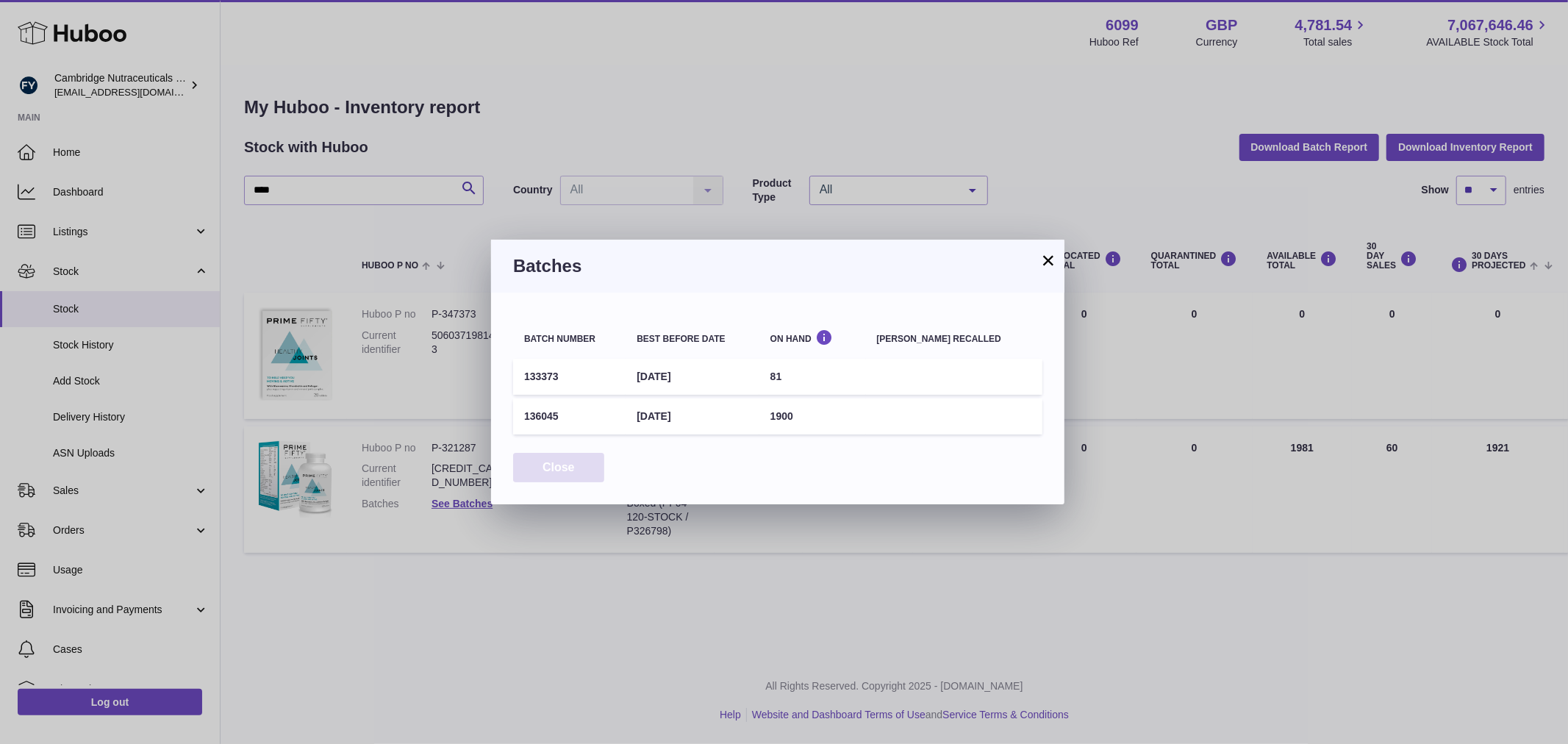
click at [567, 464] on button "Close" at bounding box center [558, 468] width 91 height 30
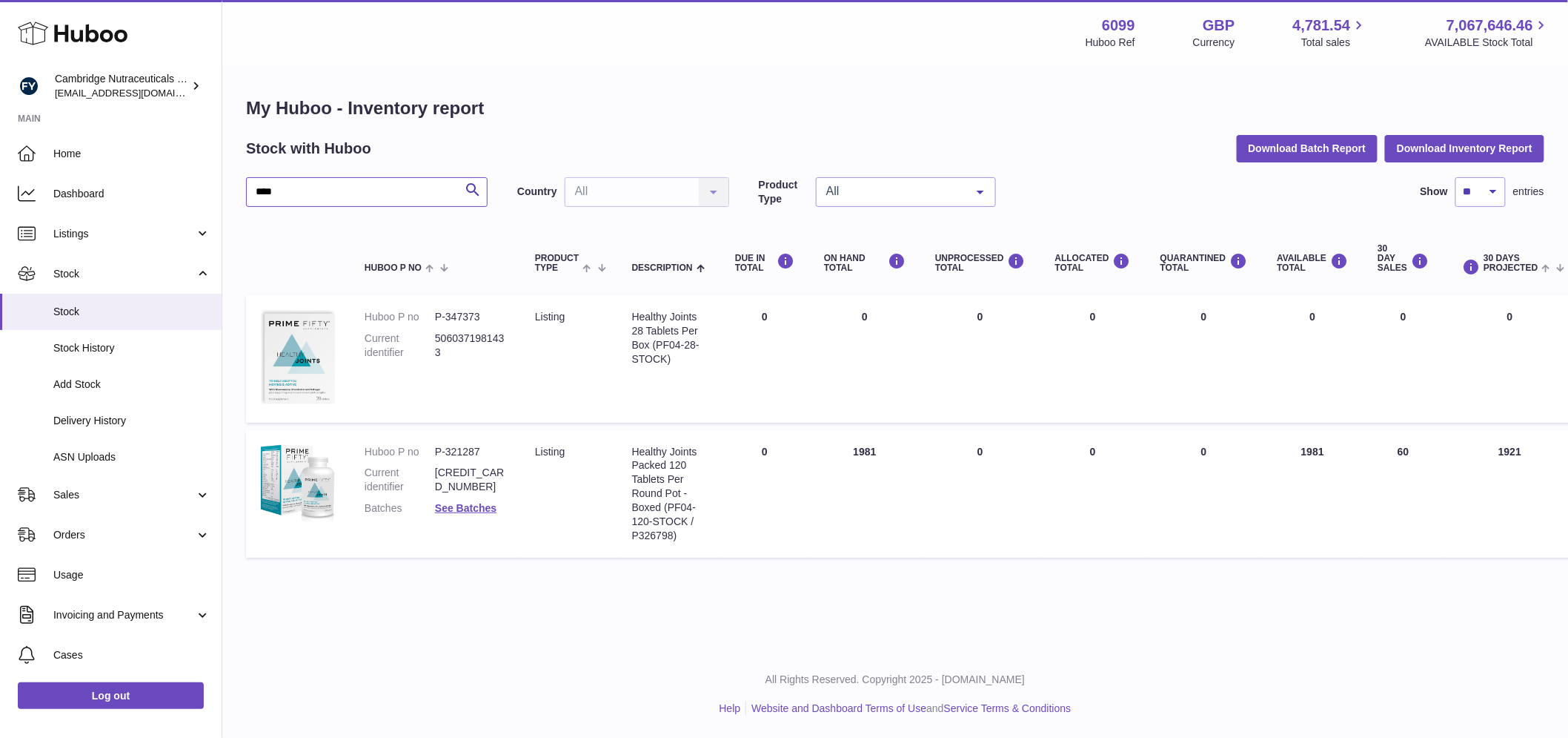
click at [300, 188] on input "****" at bounding box center [368, 191] width 242 height 29
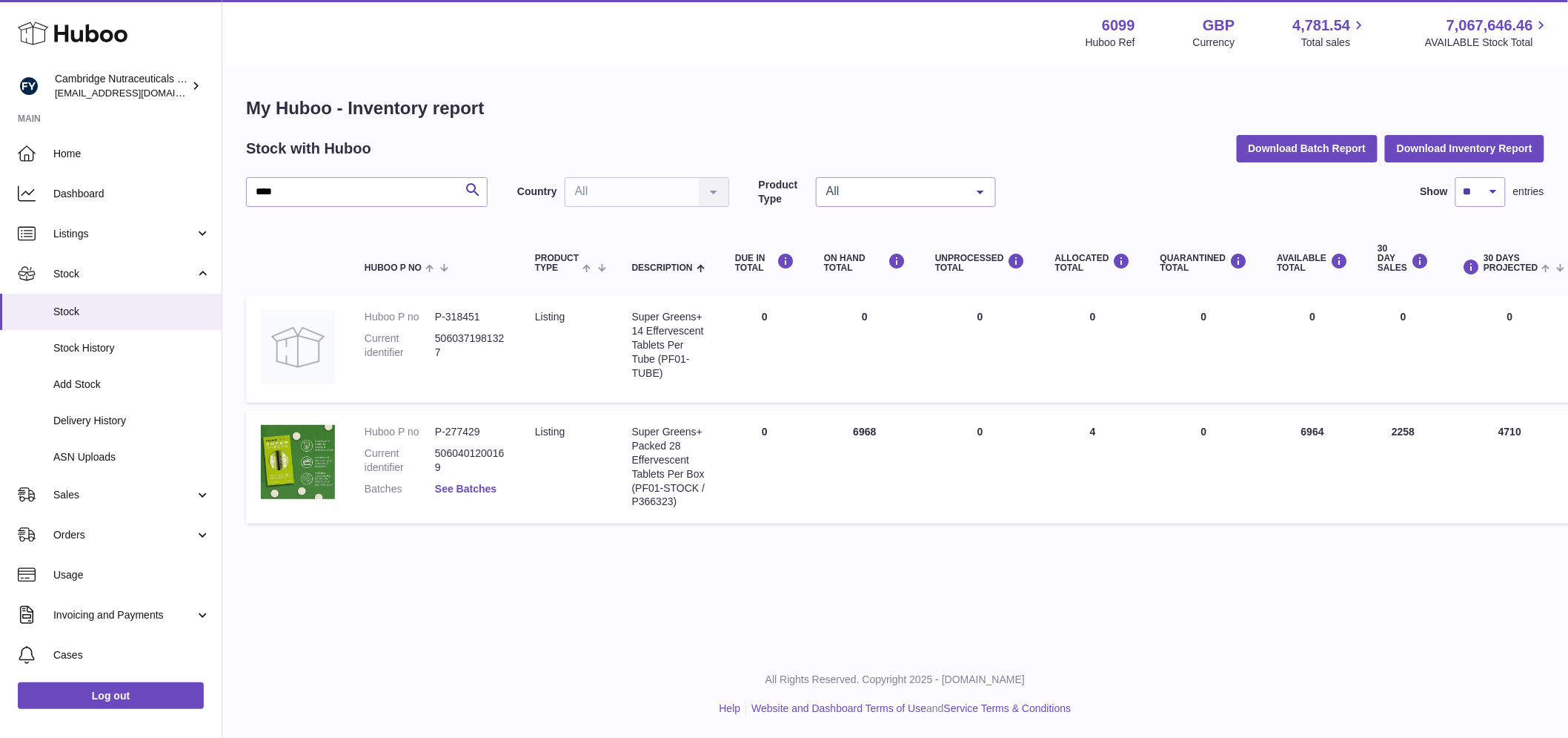
click at [467, 484] on link "See Batches" at bounding box center [465, 488] width 61 height 12
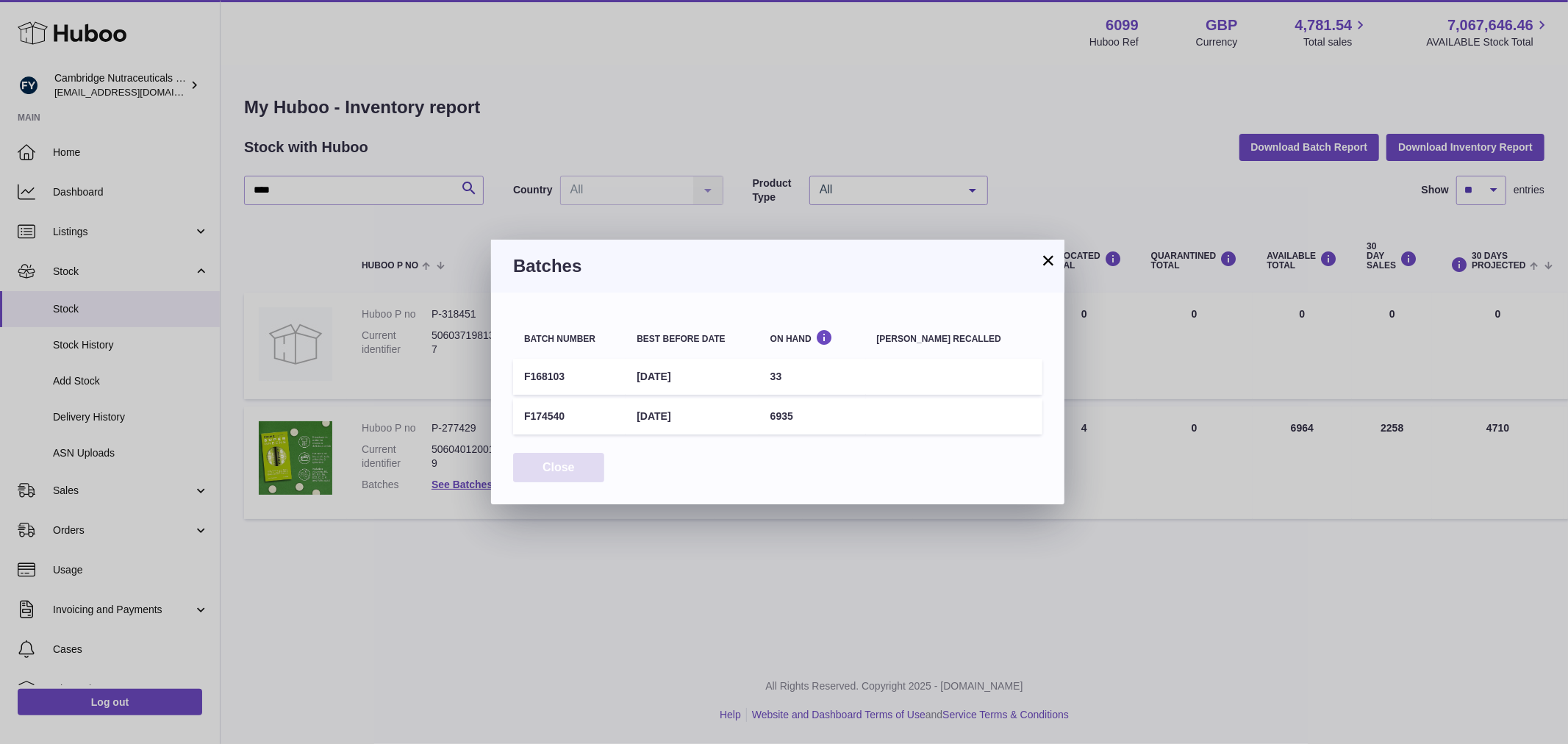
click at [561, 459] on button "Close" at bounding box center [558, 468] width 91 height 30
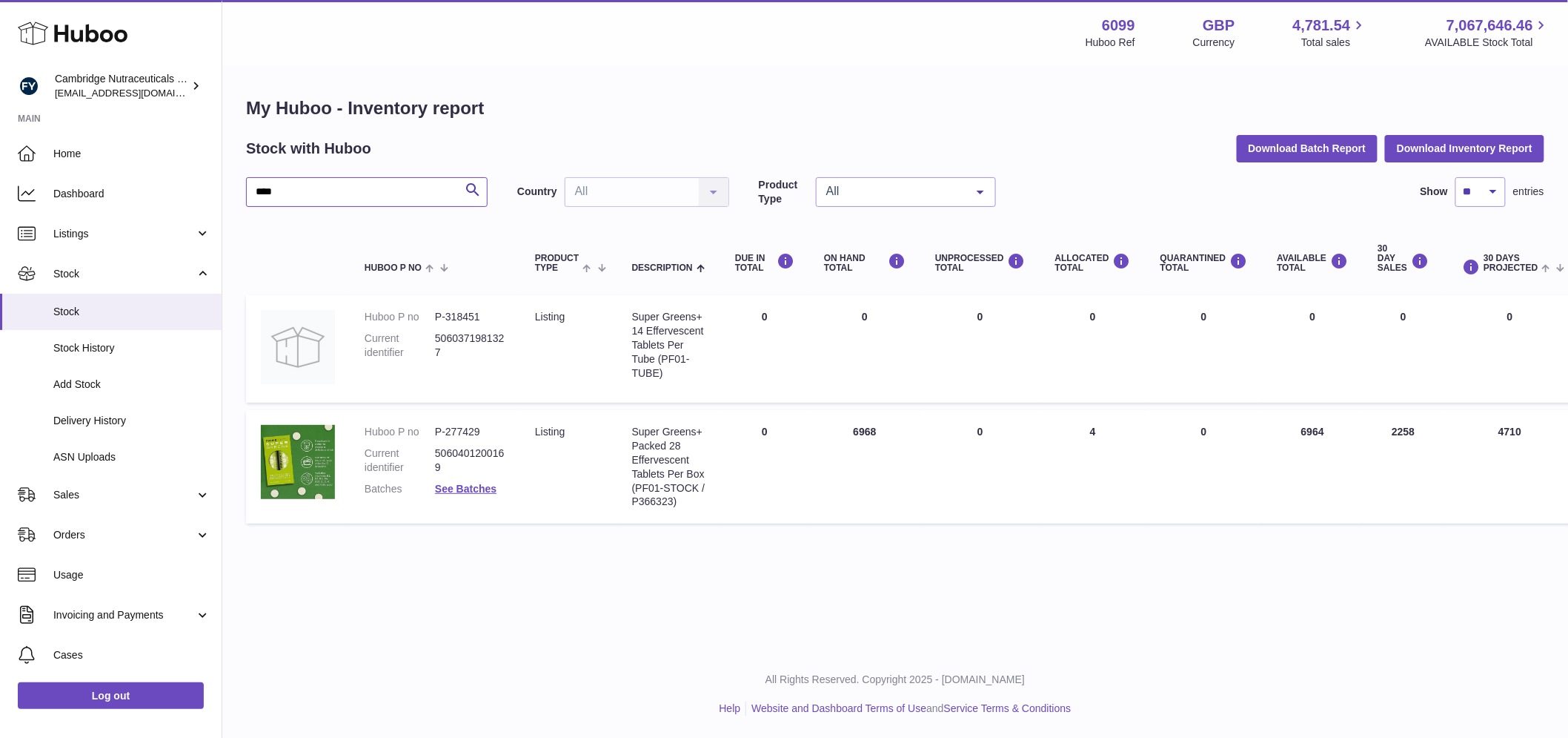
click at [308, 187] on input "****" at bounding box center [368, 191] width 242 height 29
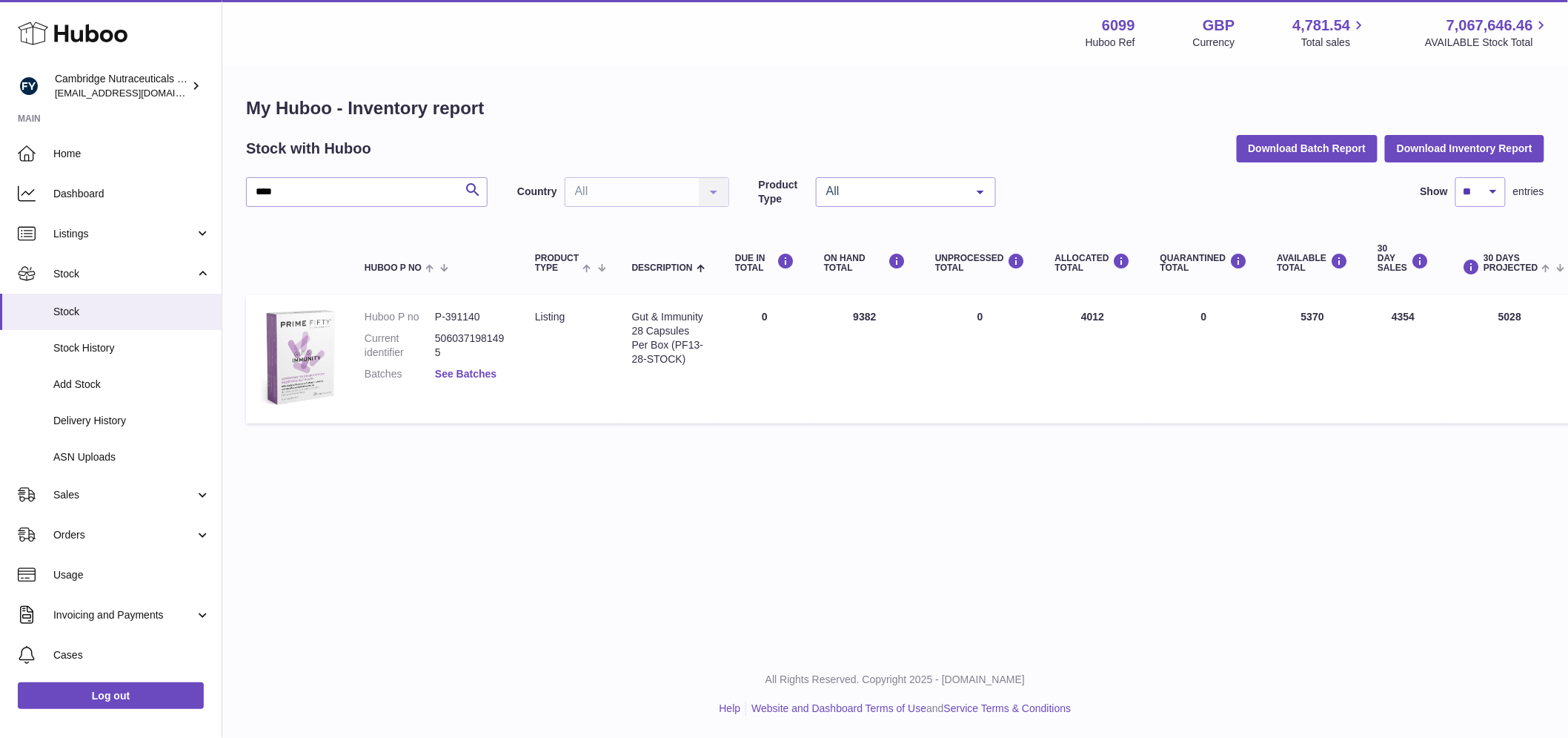
click at [481, 379] on link "See Batches" at bounding box center [465, 373] width 61 height 12
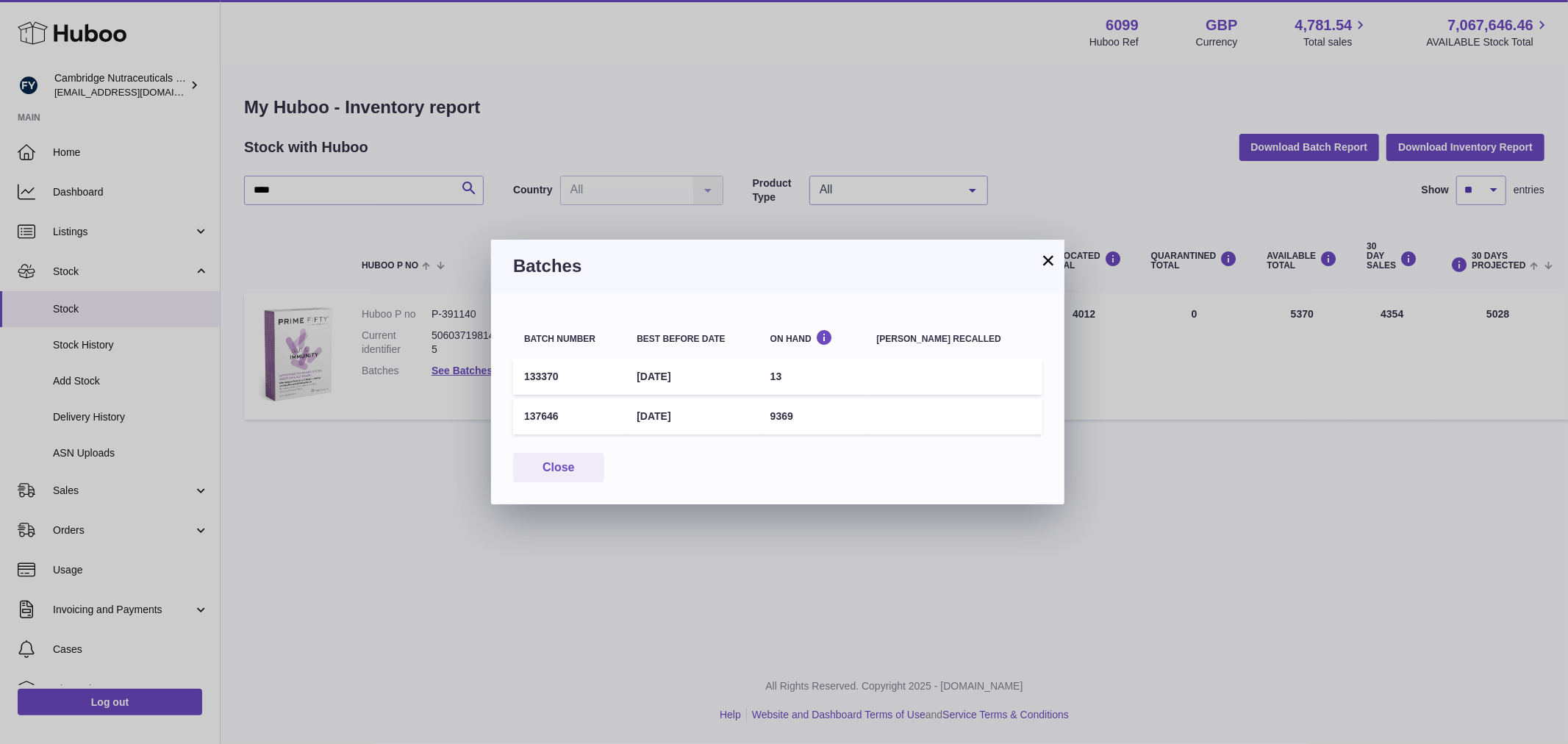
click at [531, 417] on td "137646" at bounding box center [568, 416] width 112 height 36
copy td "137646"
click at [562, 464] on button "Close" at bounding box center [558, 468] width 91 height 30
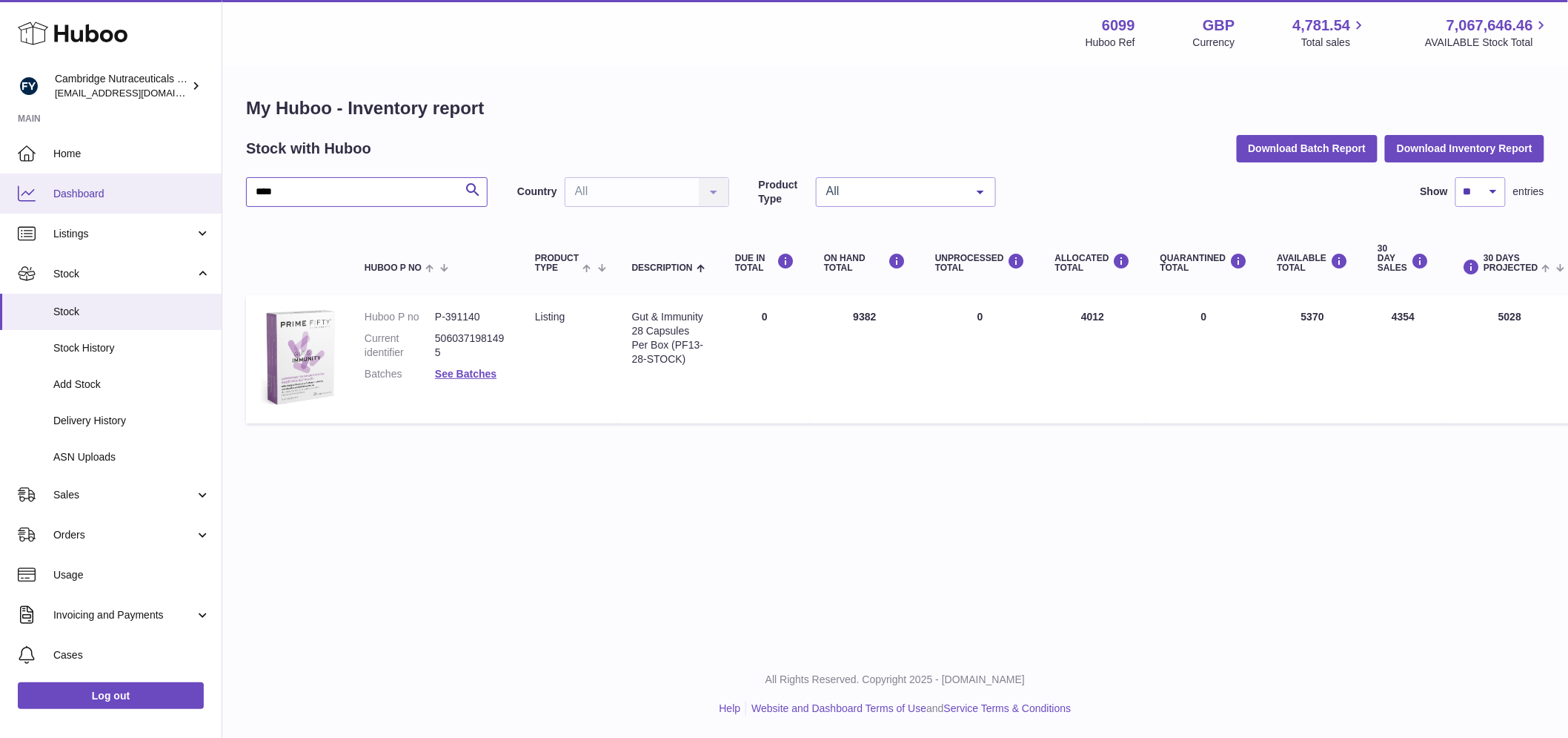
drag, startPoint x: 297, startPoint y: 194, endPoint x: 216, endPoint y: 180, distance: 82.2
click at [216, 180] on div "Huboo Cambridge Nutraceuticals Ltd huboo@camnutra.com Main Home Dashboard Listi…" at bounding box center [784, 369] width 1568 height 738
type input "*****"
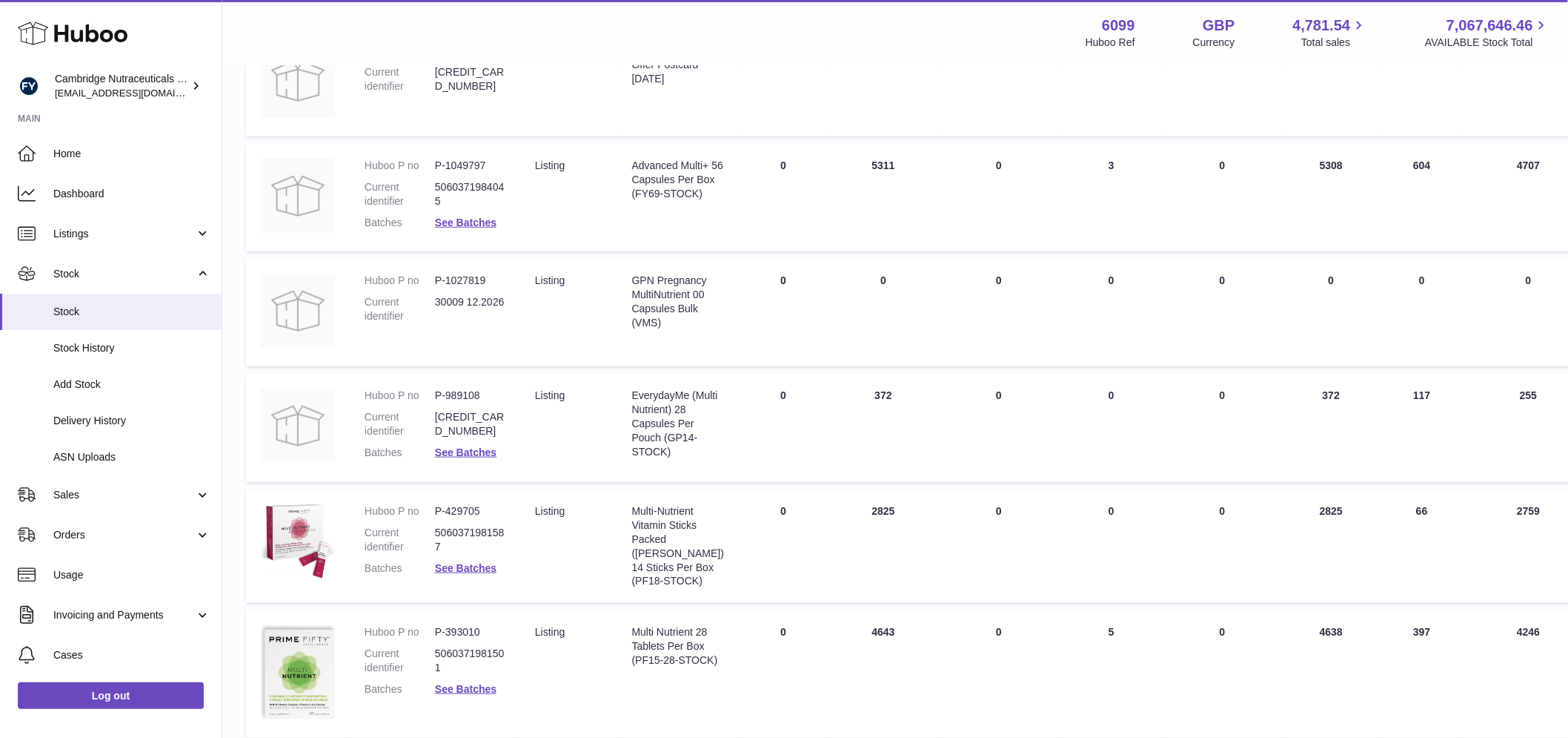
scroll to position [507, 0]
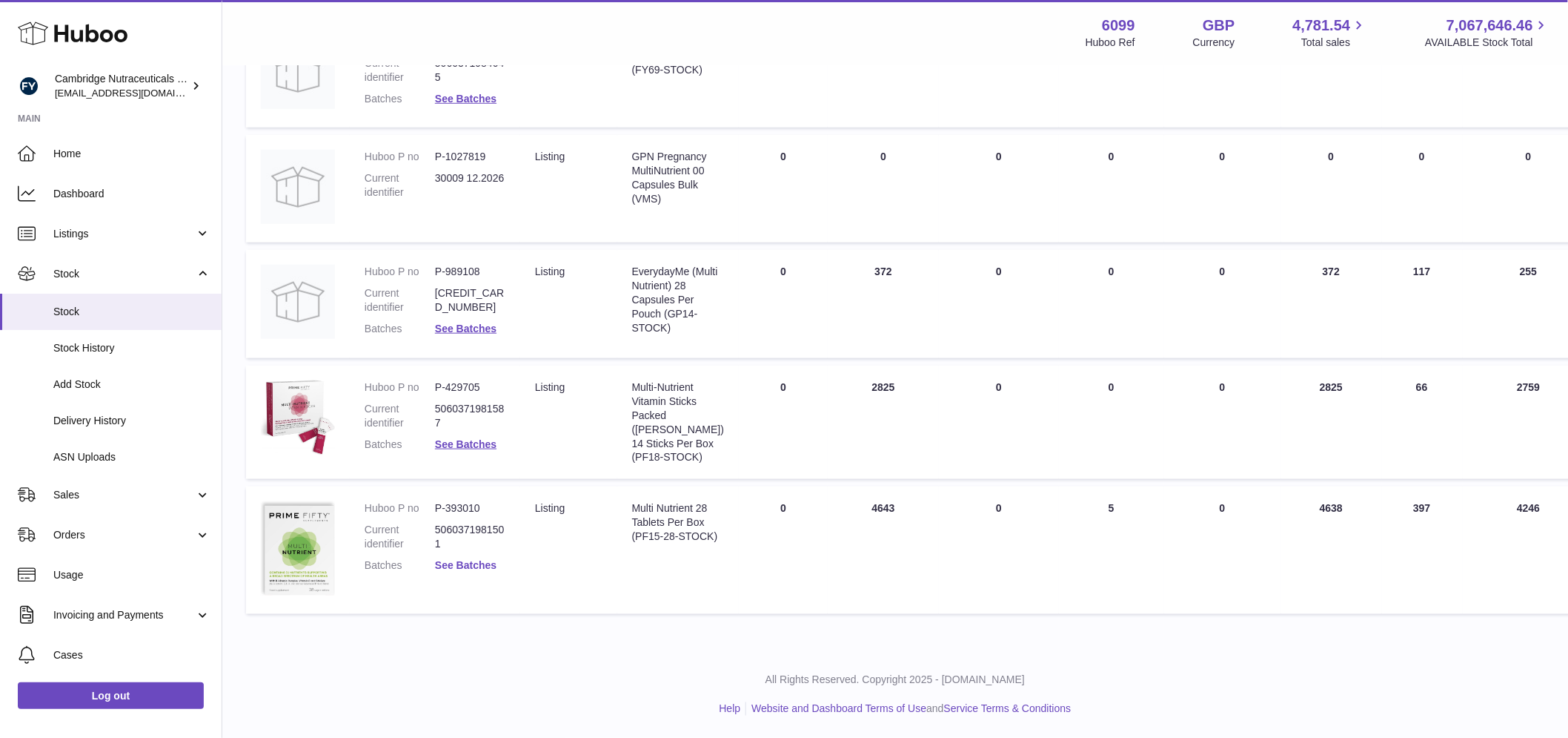
click at [479, 561] on link "See Batches" at bounding box center [465, 564] width 61 height 12
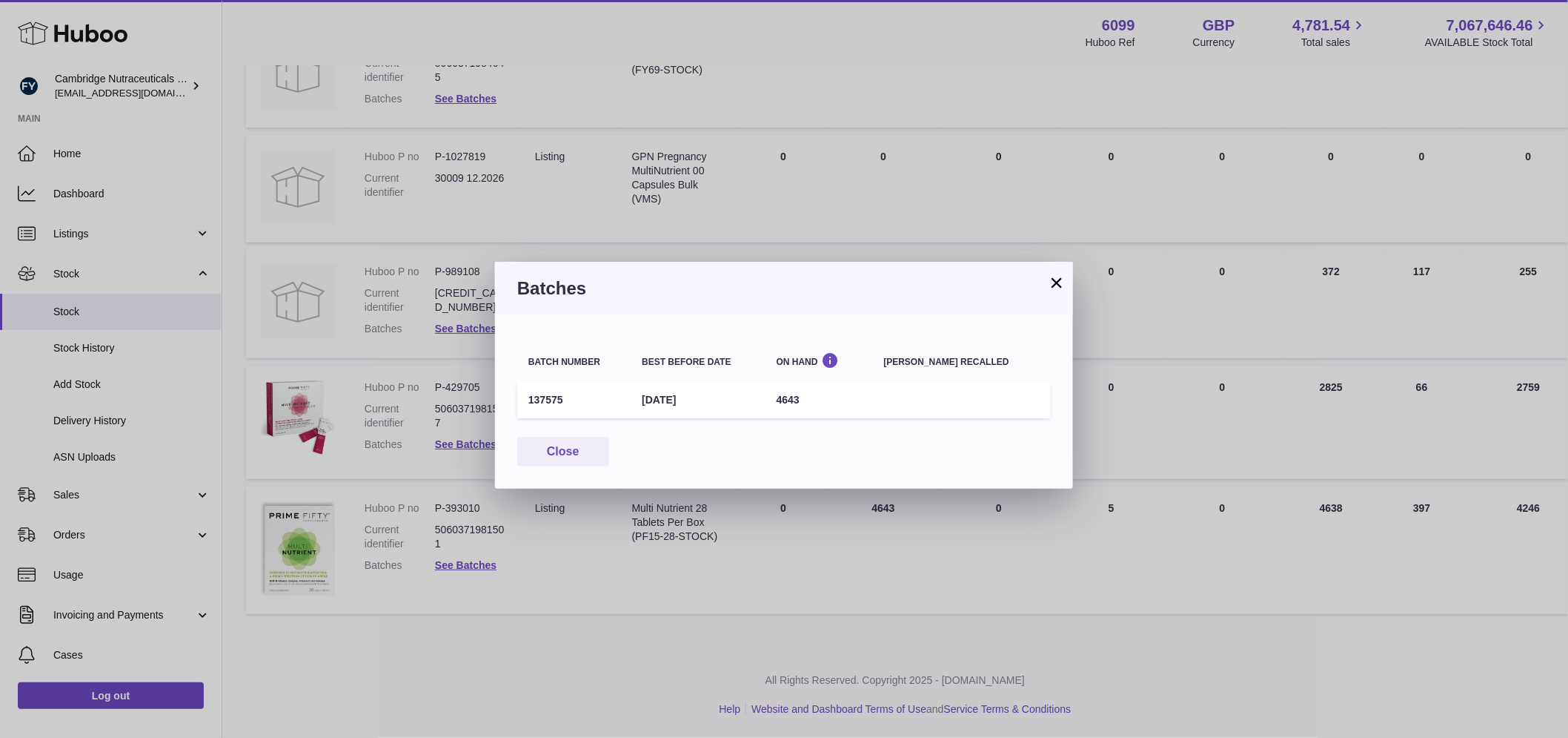
scroll to position [494, 0]
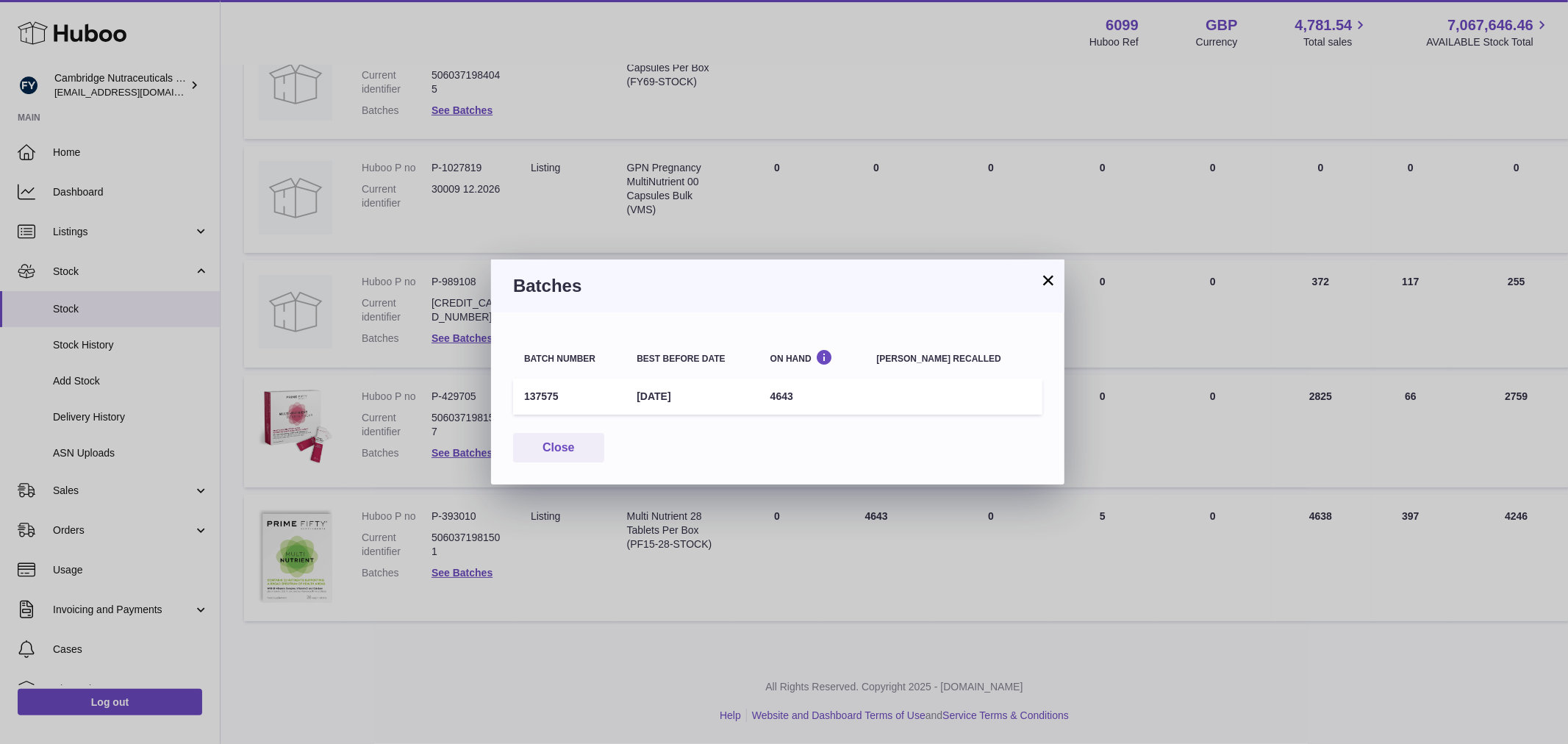
click at [539, 399] on td "137575" at bounding box center [568, 396] width 112 height 36
click at [539, 398] on td "137575" at bounding box center [568, 396] width 112 height 36
click at [562, 391] on td "137575" at bounding box center [568, 396] width 112 height 36
drag, startPoint x: 559, startPoint y: 392, endPoint x: 521, endPoint y: 394, distance: 38.1
click at [521, 394] on td "137575" at bounding box center [568, 396] width 112 height 36
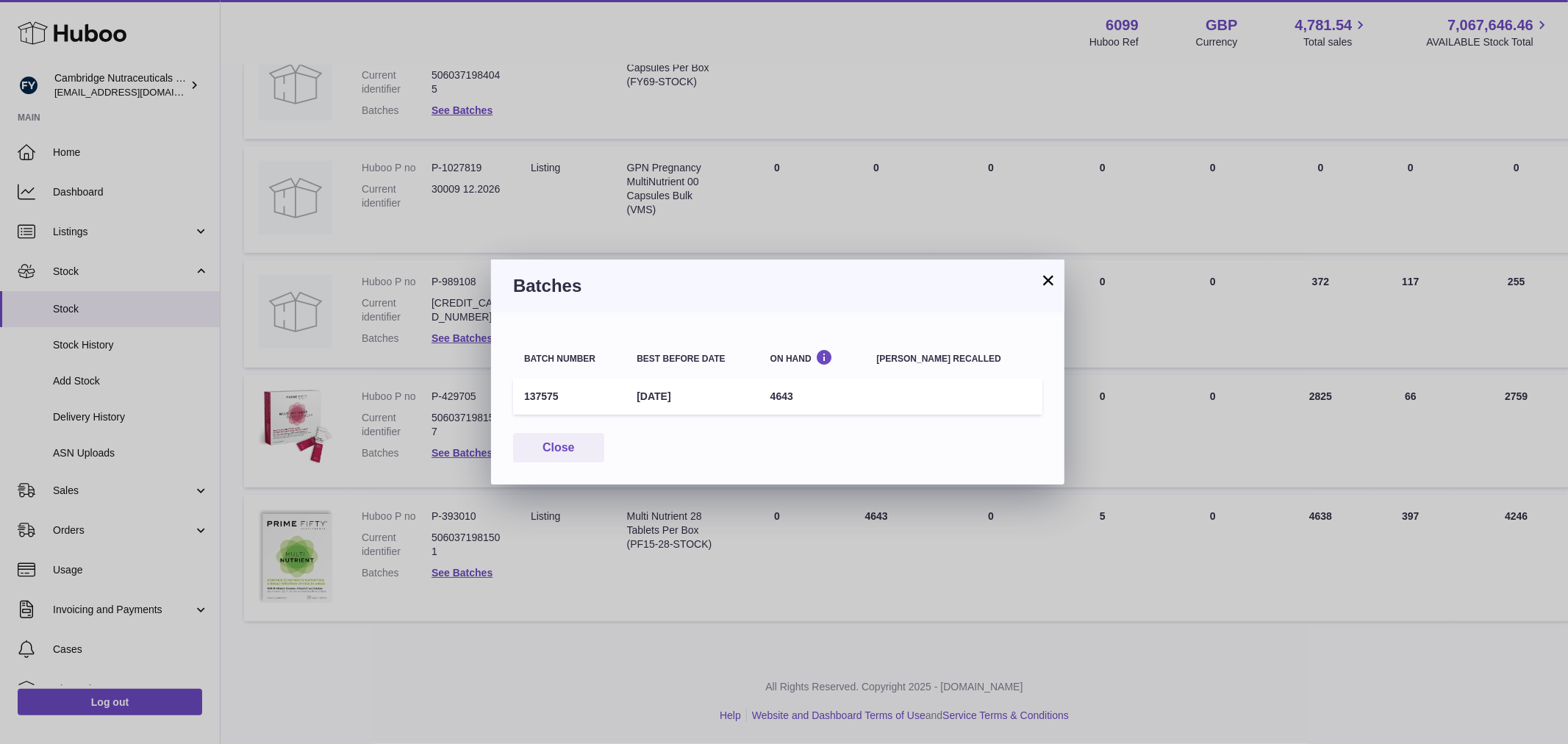
copy td "137575"
click at [539, 443] on button "Close" at bounding box center [558, 448] width 91 height 30
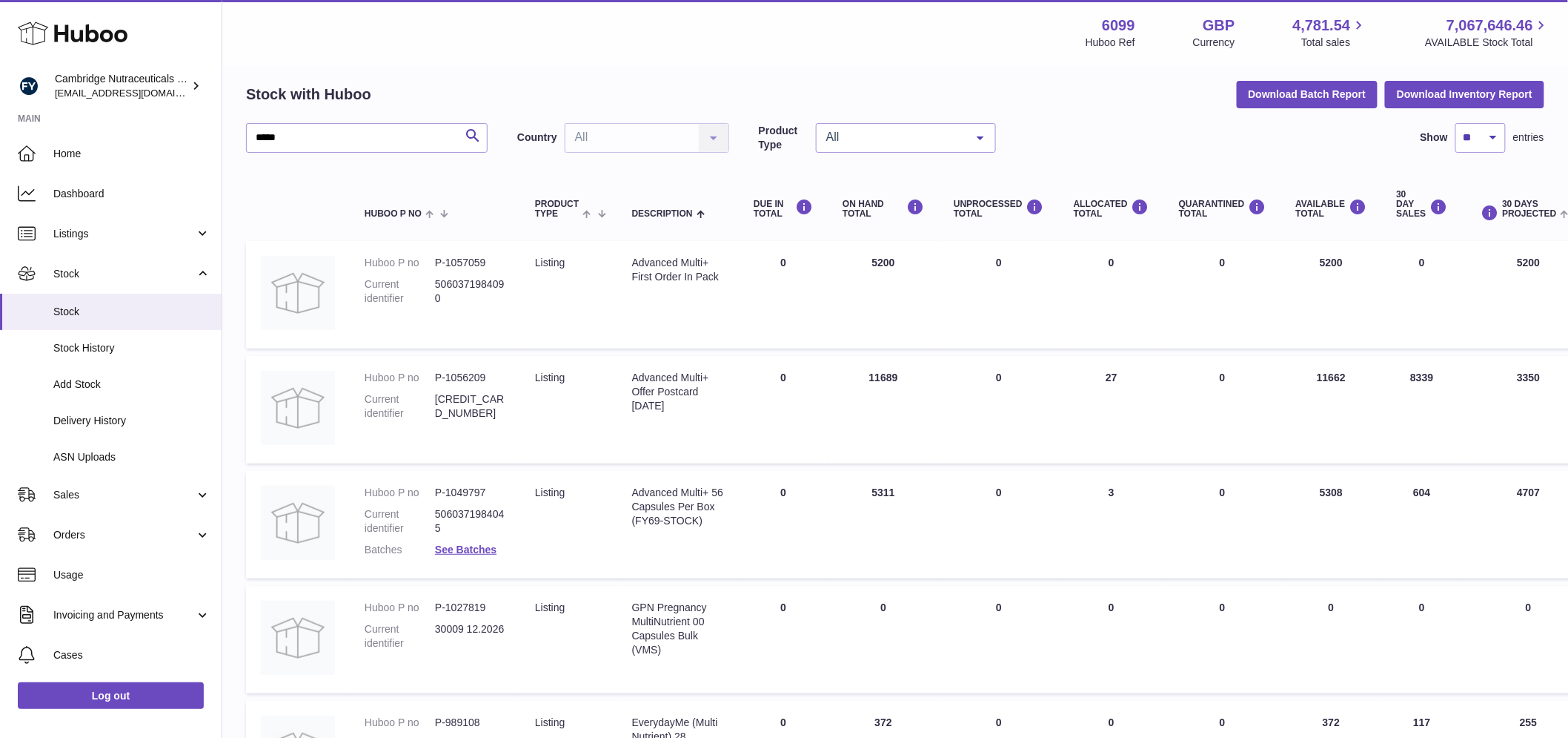
scroll to position [0, 0]
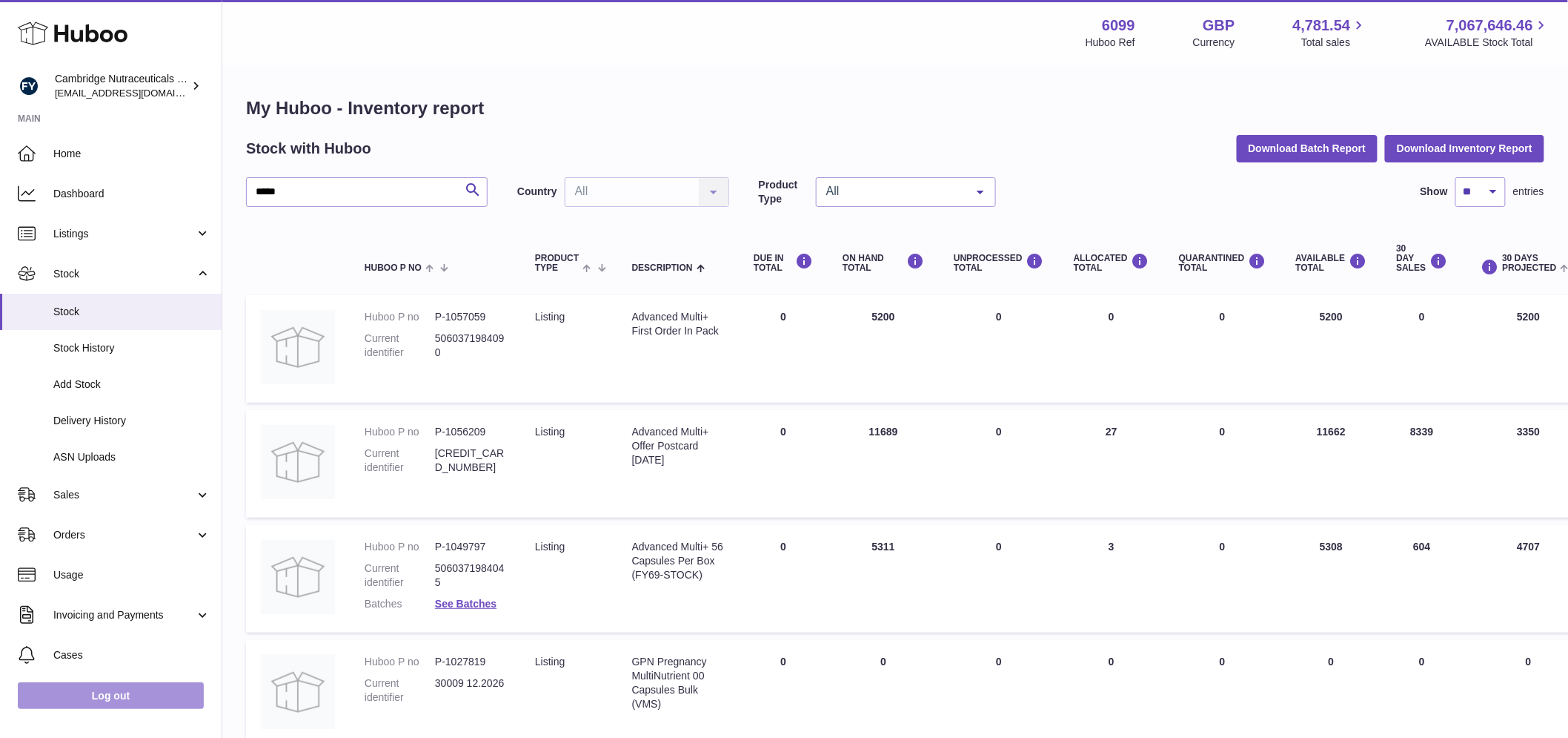
click at [135, 702] on link "Log out" at bounding box center [110, 695] width 186 height 27
